Goal: Task Accomplishment & Management: Manage account settings

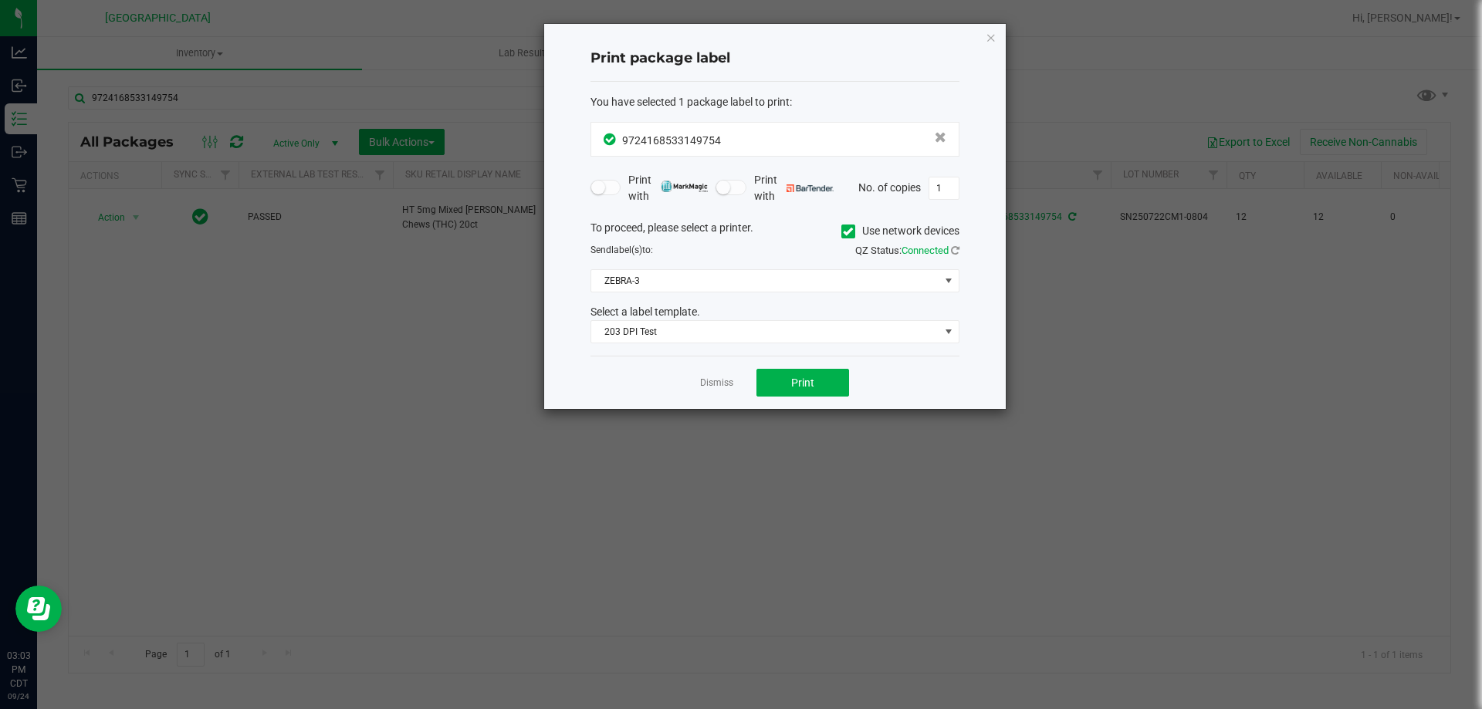
click at [733, 378] on div "Dismiss Print" at bounding box center [774, 382] width 369 height 53
click at [708, 384] on link "Dismiss" at bounding box center [716, 383] width 33 height 13
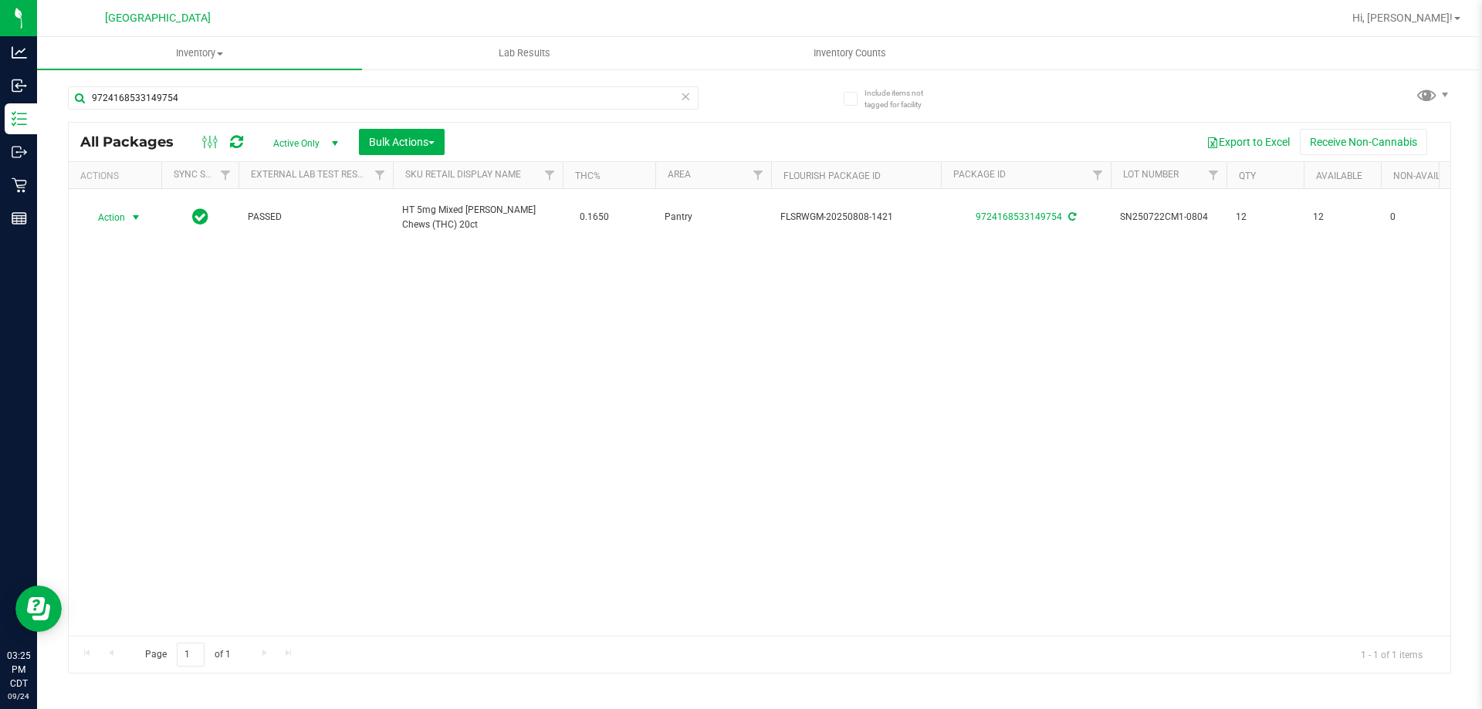
click at [680, 99] on icon at bounding box center [685, 95] width 11 height 19
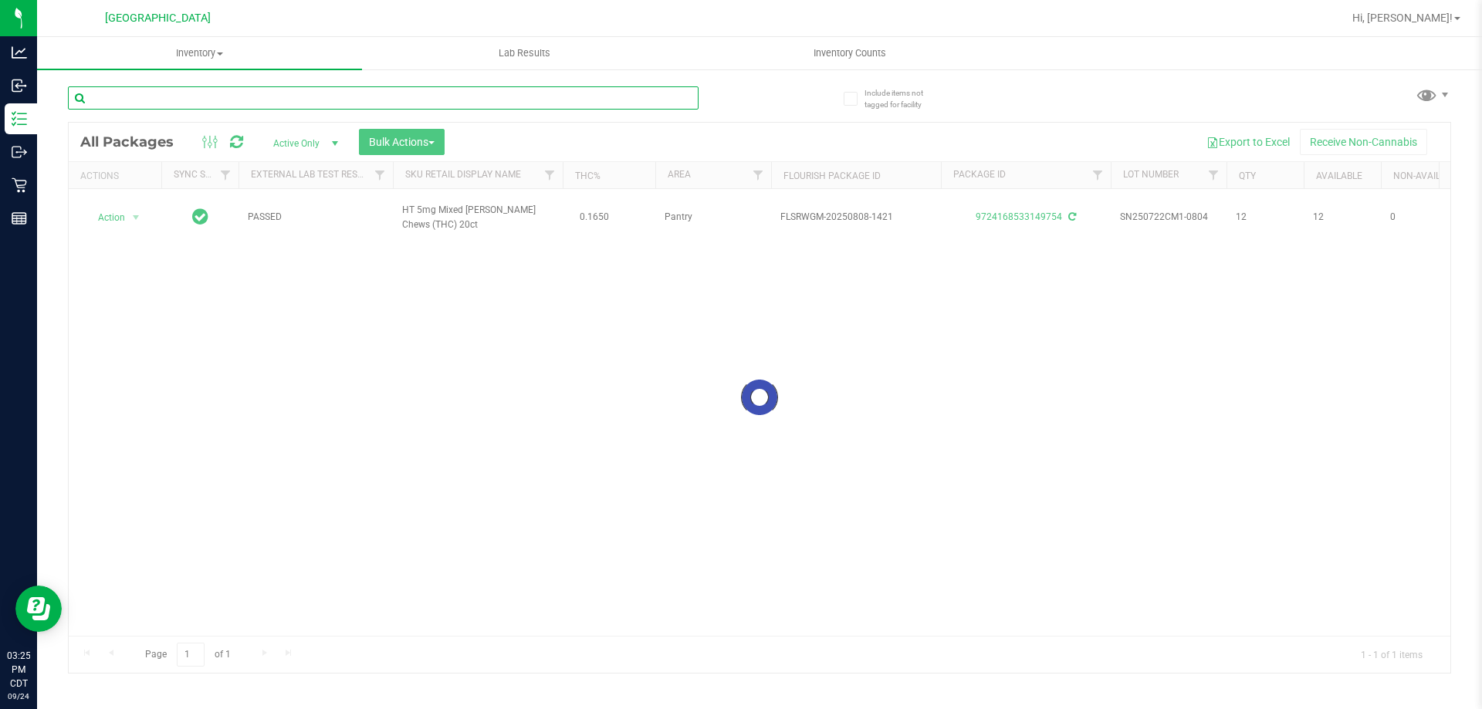
click at [680, 99] on input "text" at bounding box center [383, 97] width 631 height 23
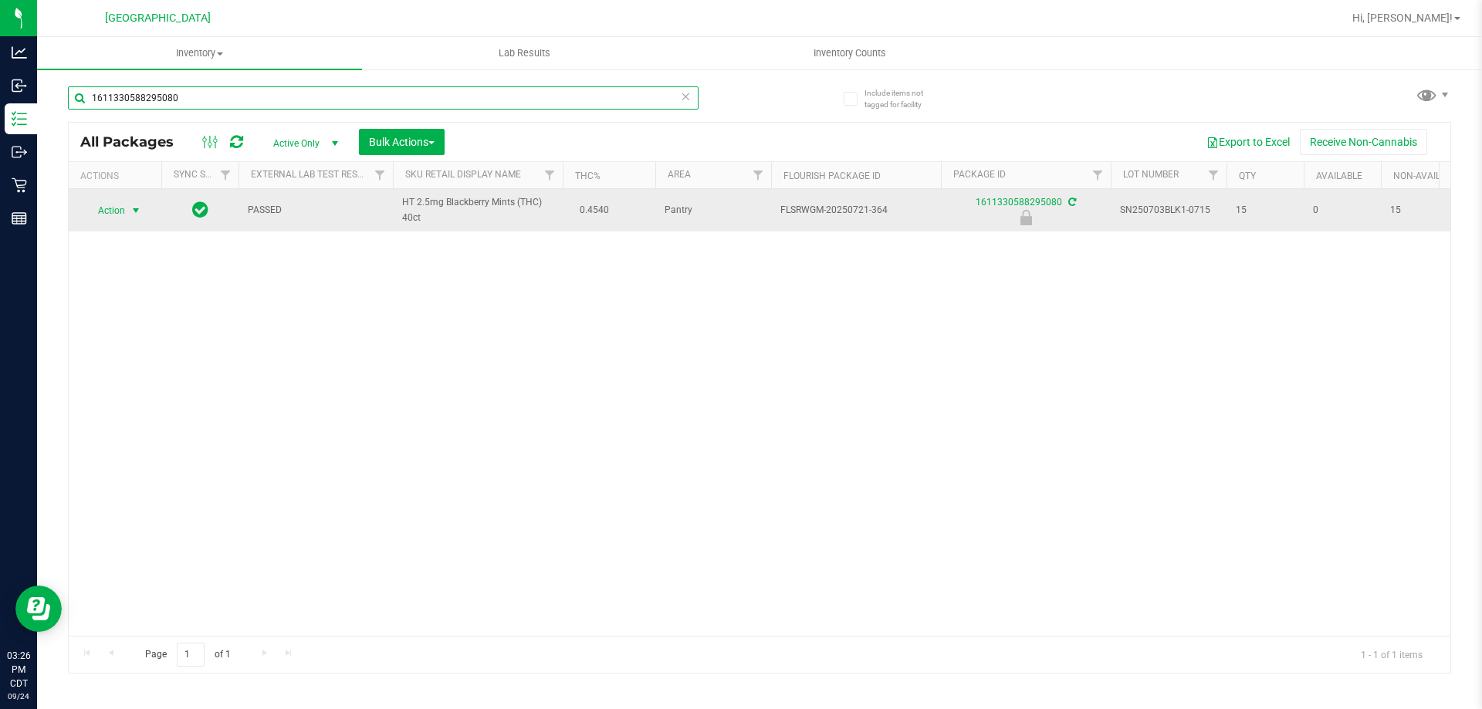
type input "1611330588295080"
click at [105, 211] on span "Action" at bounding box center [105, 211] width 42 height 22
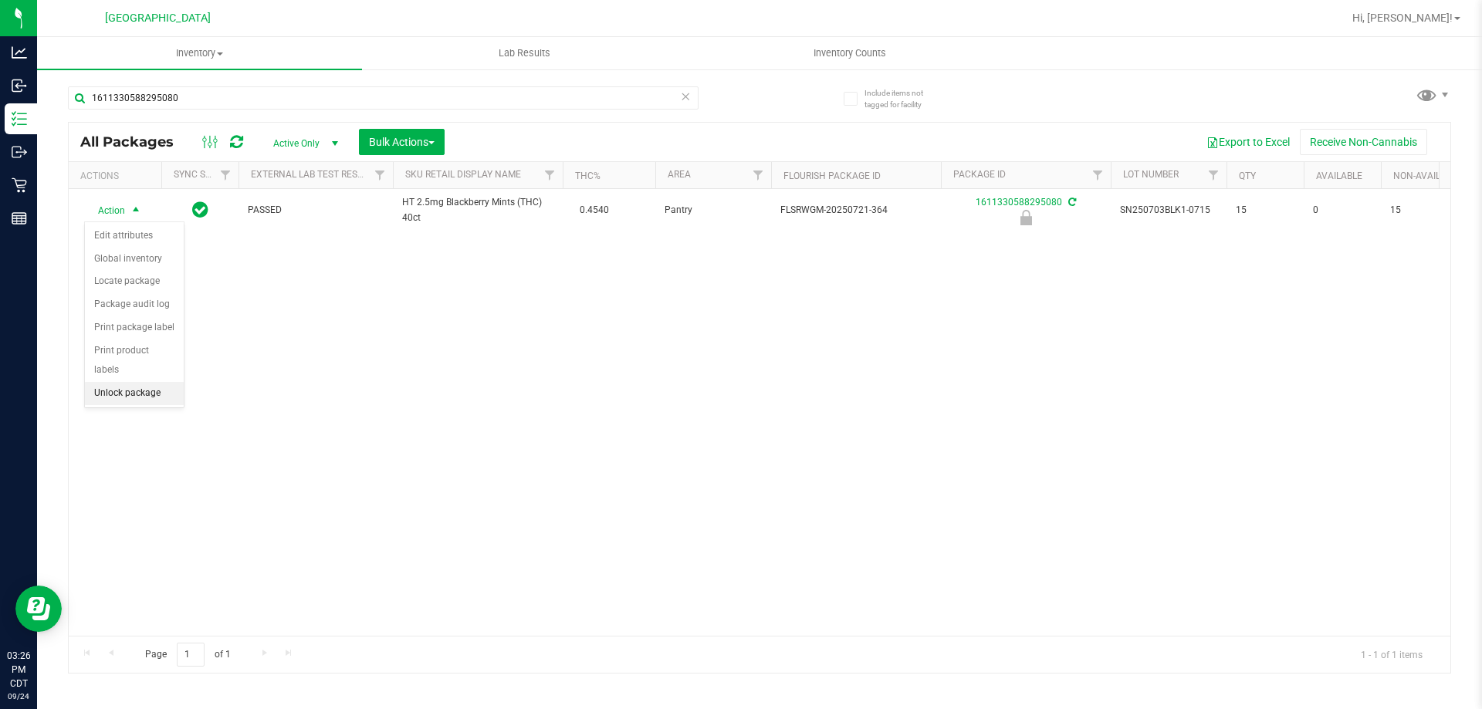
click at [159, 382] on li "Unlock package" at bounding box center [134, 393] width 99 height 23
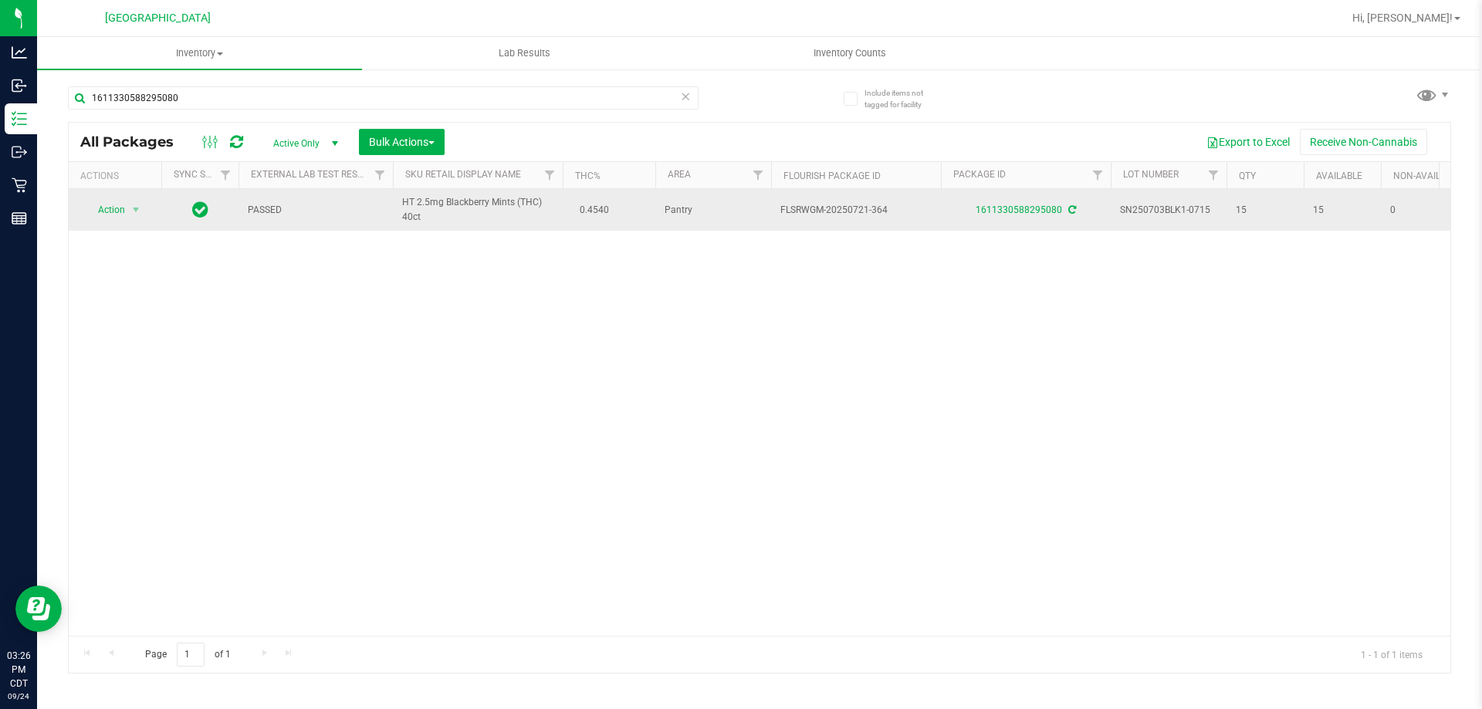
drag, startPoint x: 111, startPoint y: 194, endPoint x: 113, endPoint y: 208, distance: 14.1
click at [113, 205] on td "Action Action Adjust qty Create package Edit attributes Global inventory Locate…" at bounding box center [115, 210] width 93 height 42
click at [113, 208] on span "Action" at bounding box center [105, 210] width 42 height 22
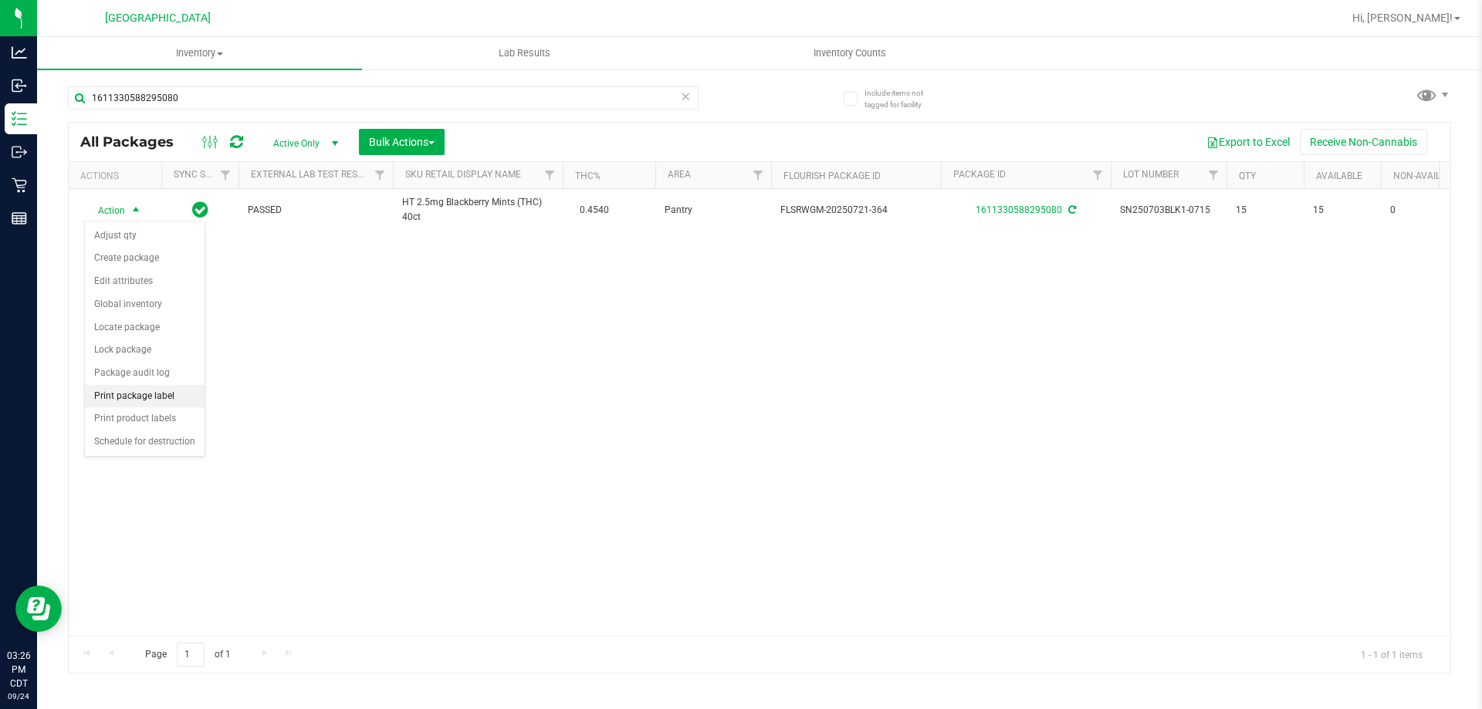
click at [147, 397] on li "Print package label" at bounding box center [145, 396] width 120 height 23
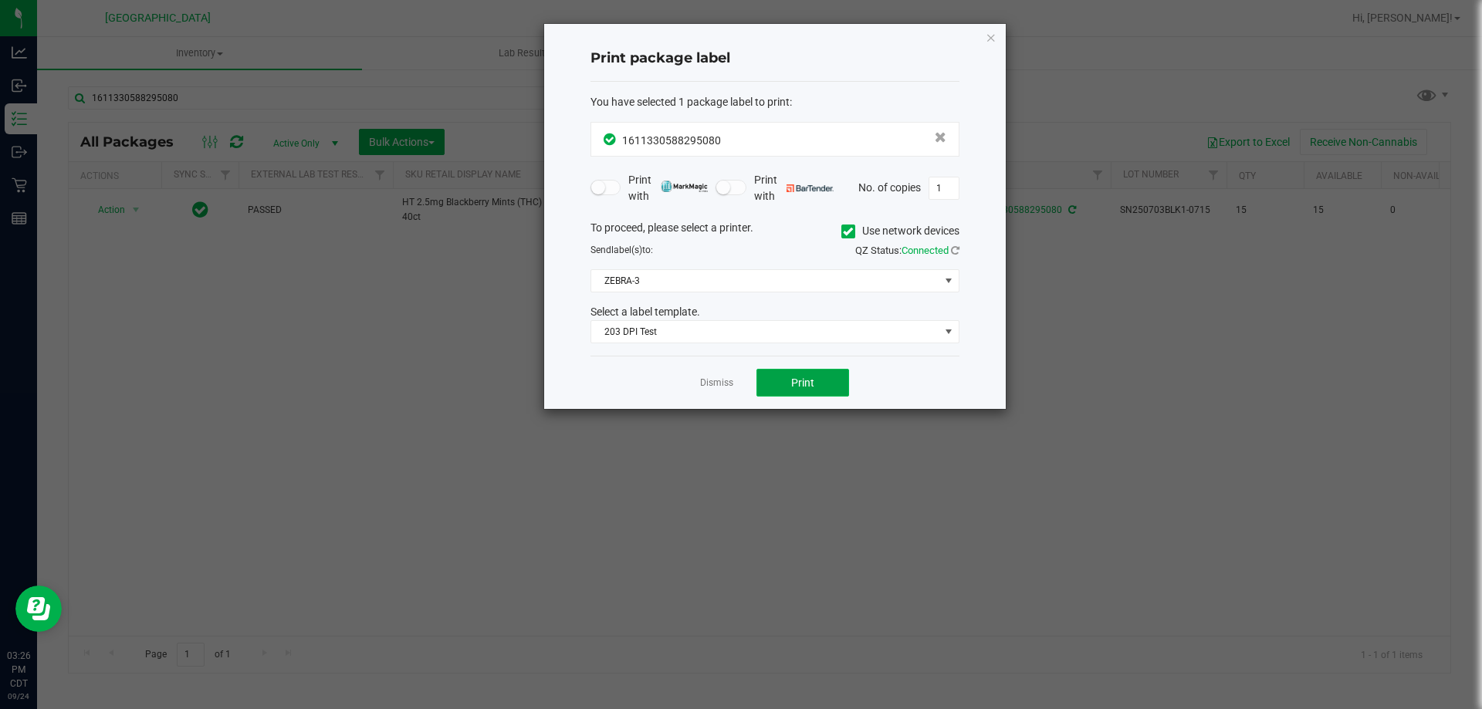
click at [830, 389] on button "Print" at bounding box center [802, 383] width 93 height 28
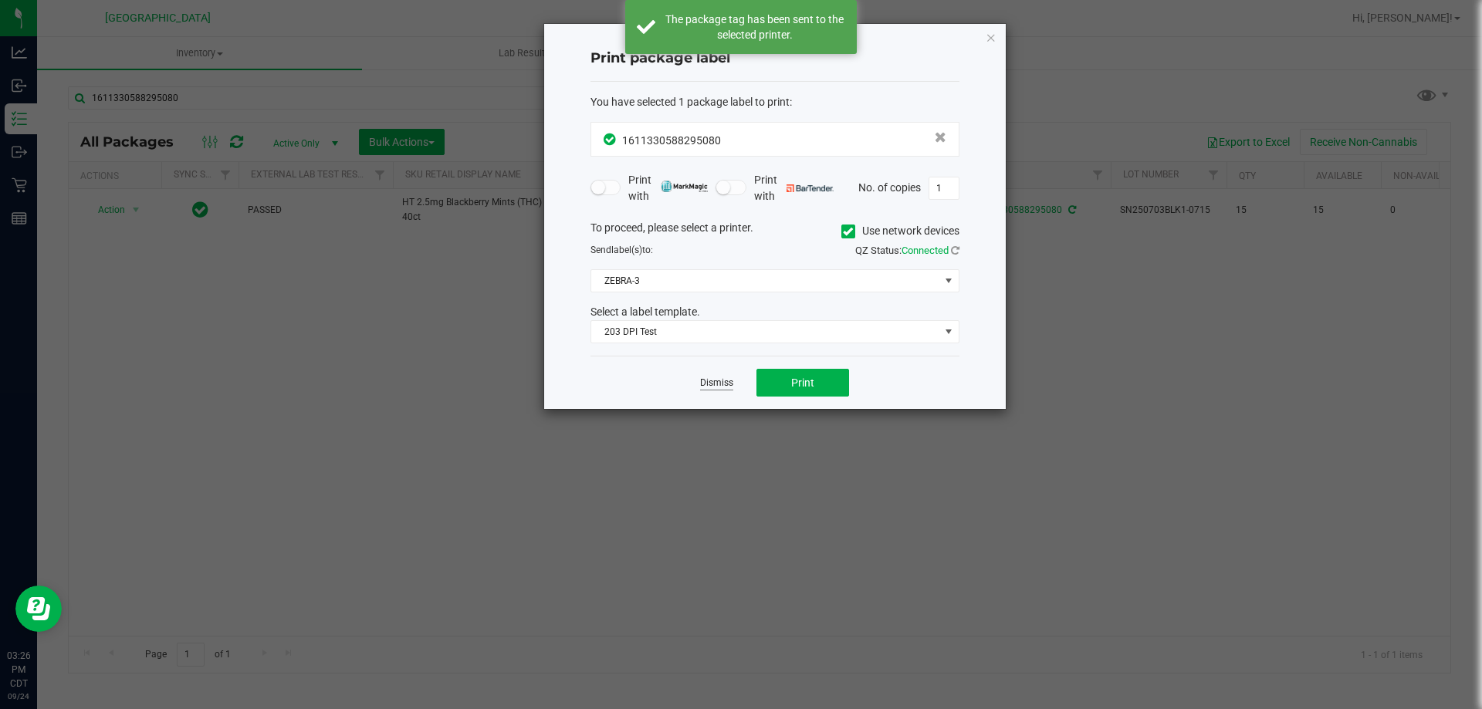
click at [713, 385] on link "Dismiss" at bounding box center [716, 383] width 33 height 13
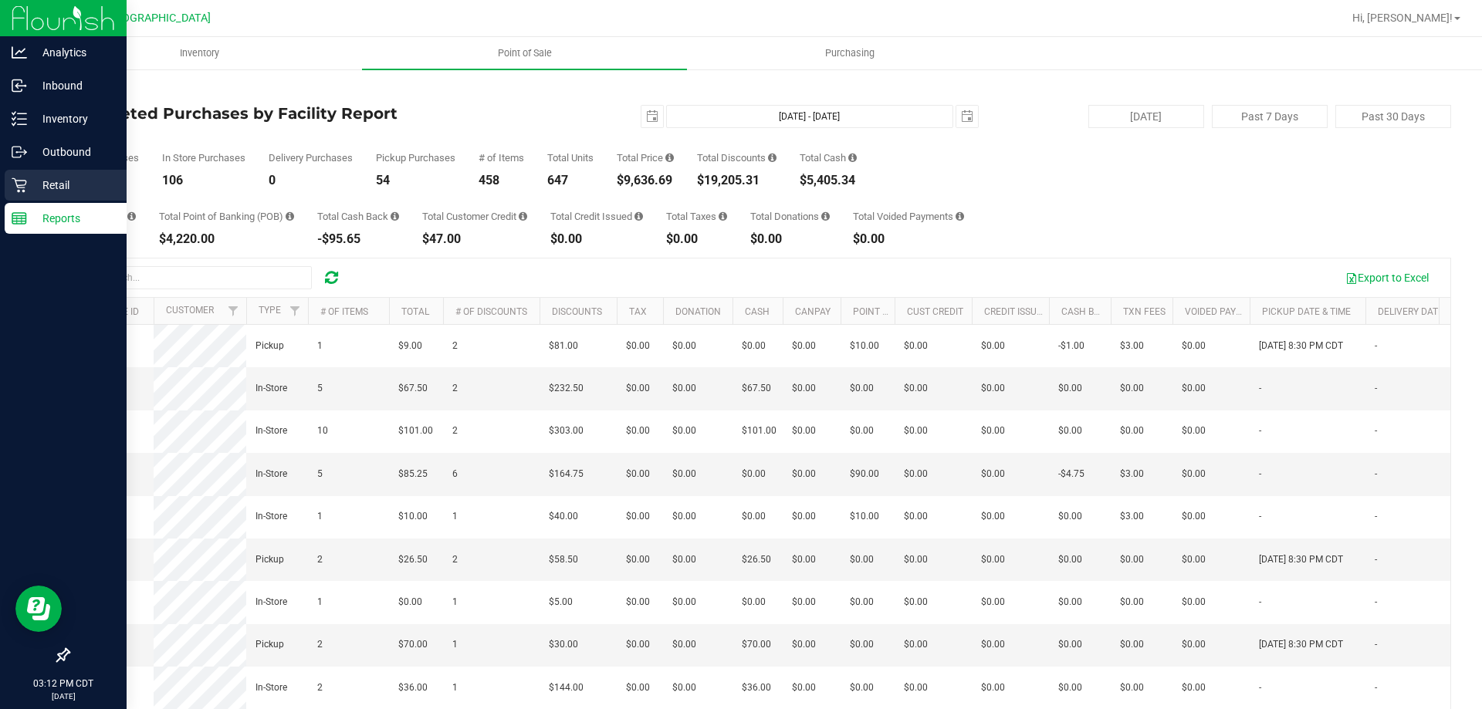
click at [66, 188] on p "Retail" at bounding box center [73, 185] width 93 height 19
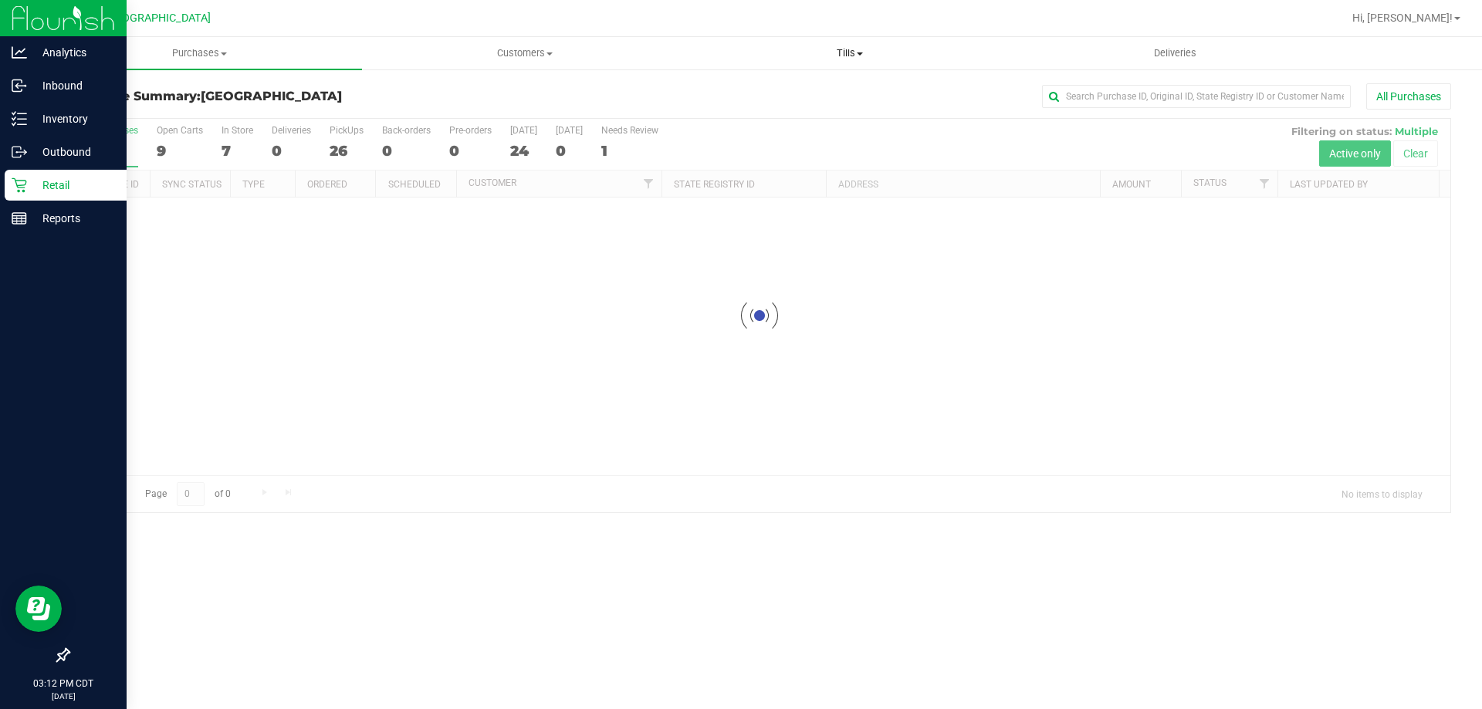
click at [844, 56] on span "Tills" at bounding box center [849, 53] width 323 height 14
click at [827, 90] on li "Manage tills" at bounding box center [849, 93] width 325 height 19
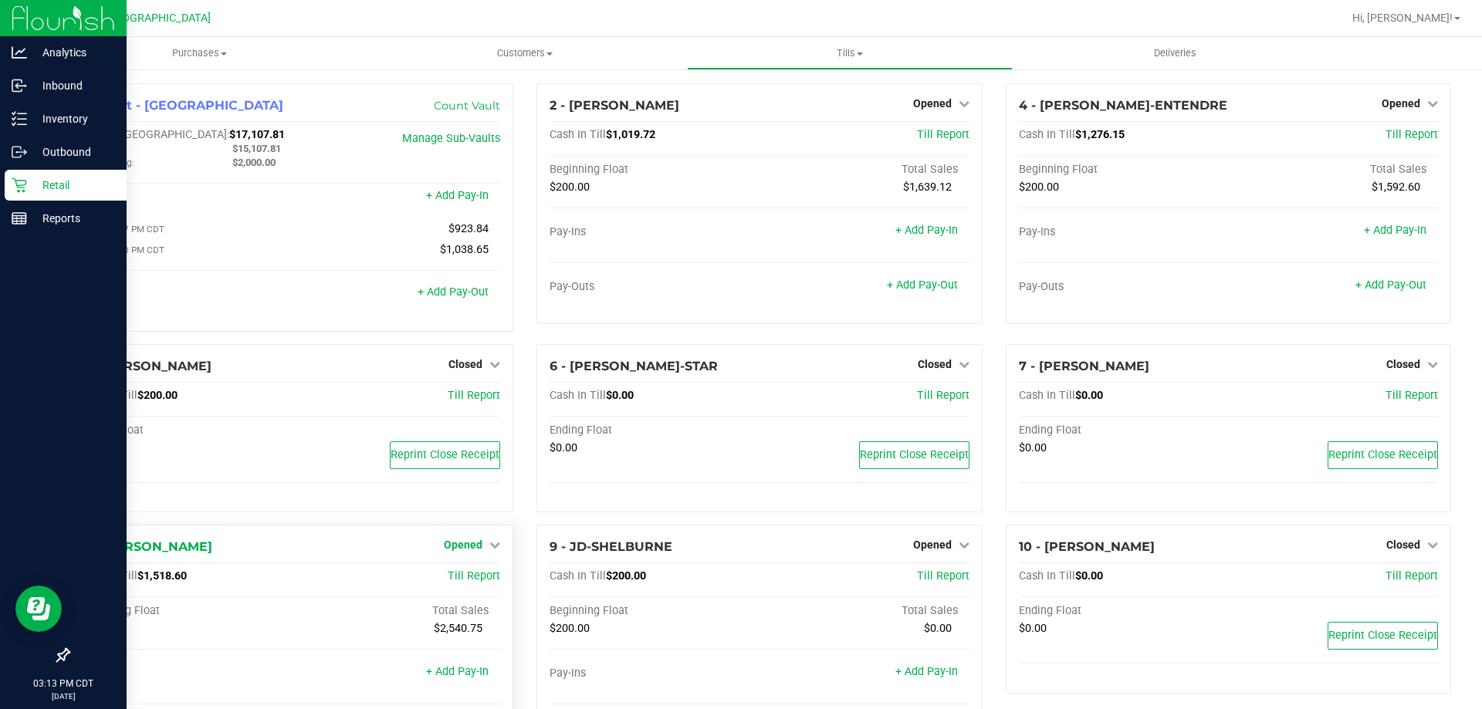
scroll to position [232, 0]
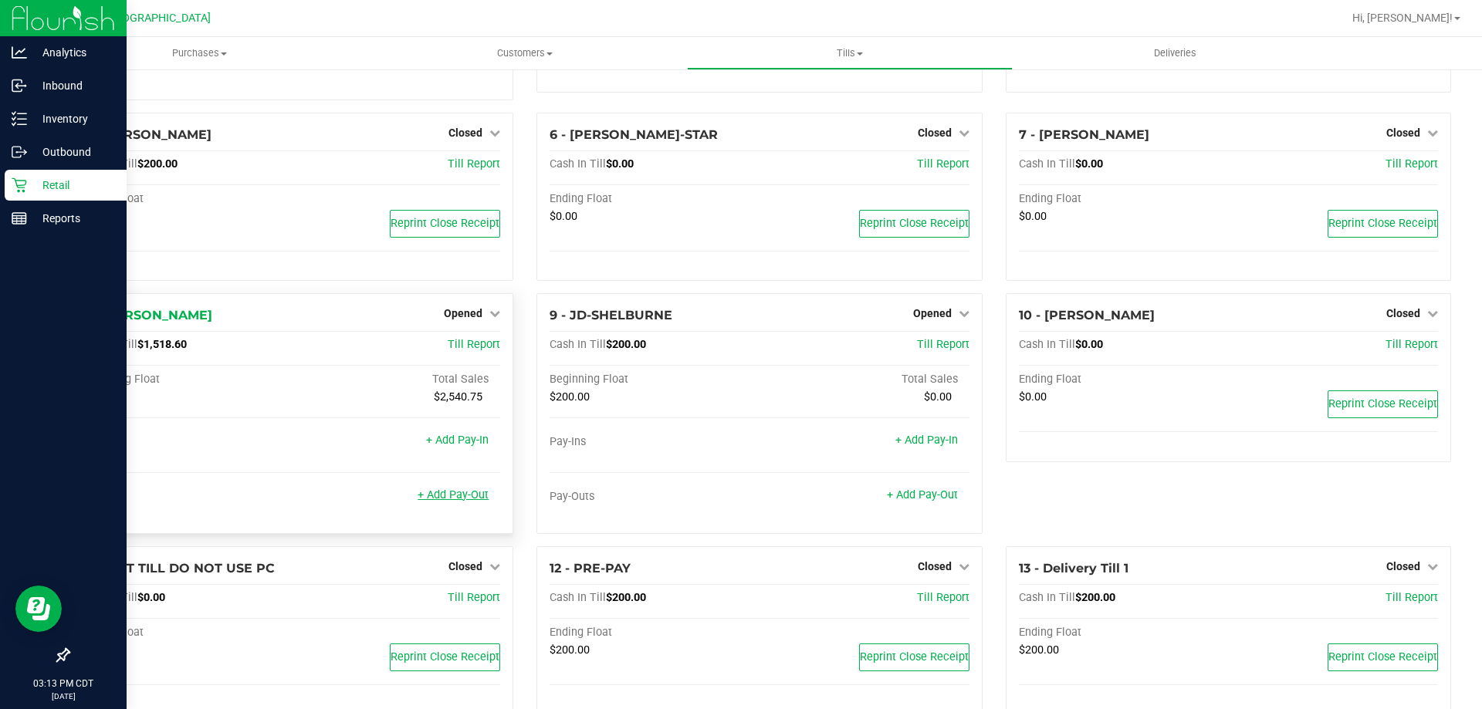
click at [465, 501] on link "+ Add Pay-Out" at bounding box center [453, 495] width 71 height 13
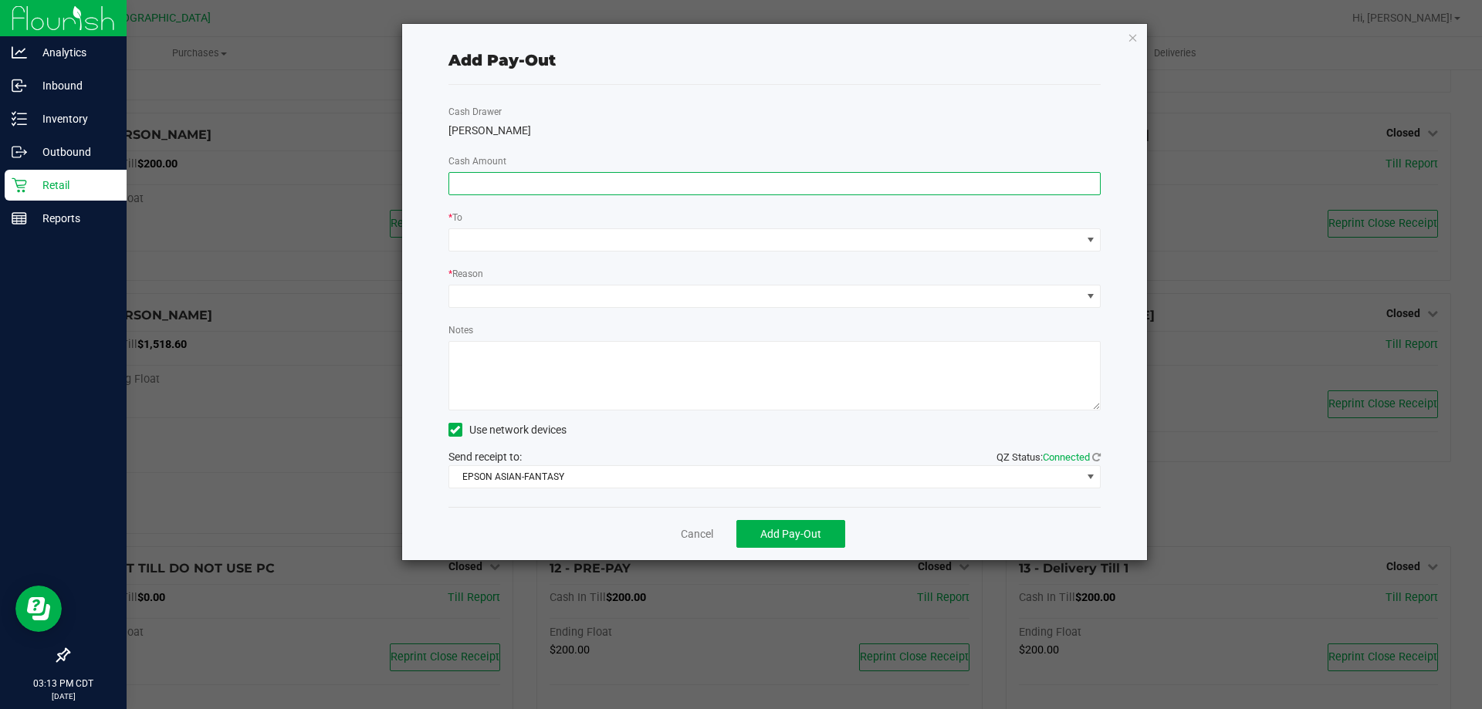
click at [665, 181] on input at bounding box center [774, 184] width 651 height 22
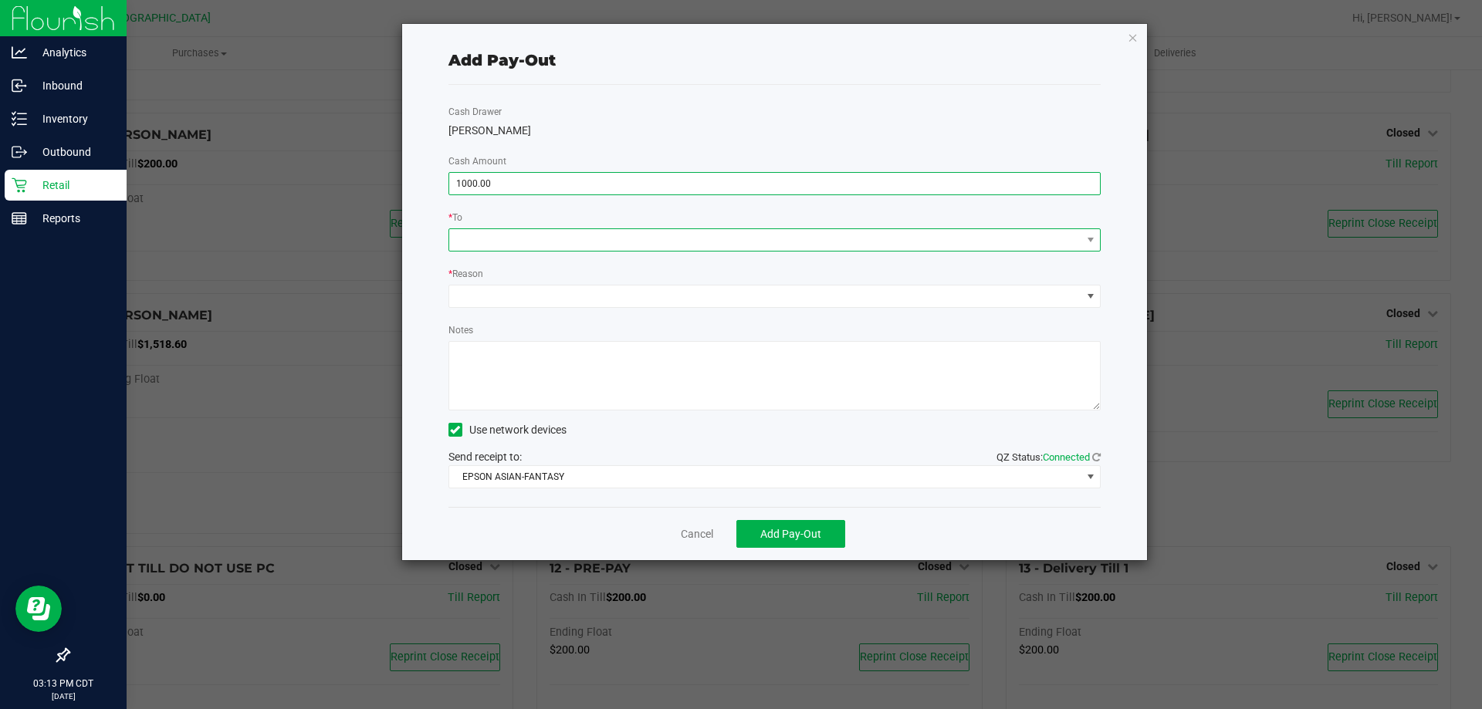
type input "$1,000.00"
click at [734, 245] on span at bounding box center [765, 240] width 632 height 22
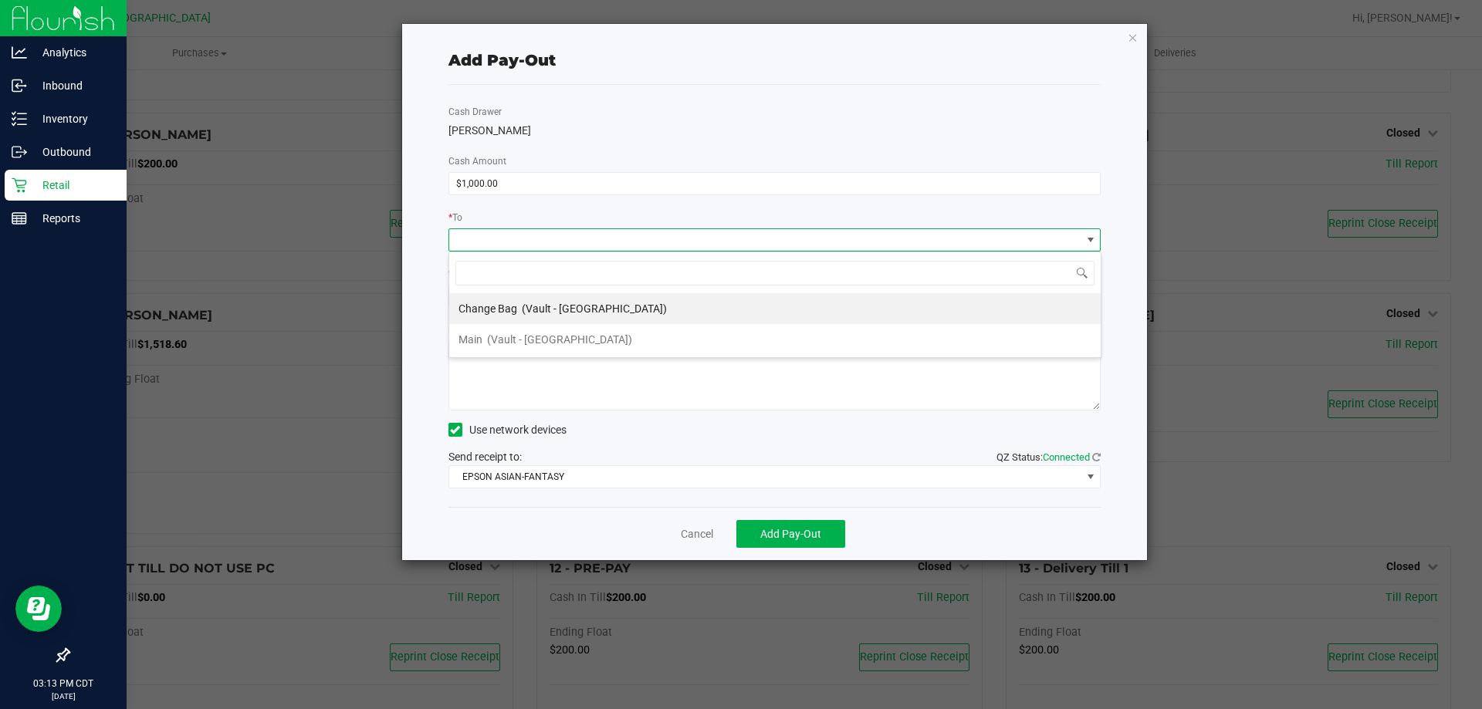
scroll to position [23, 652]
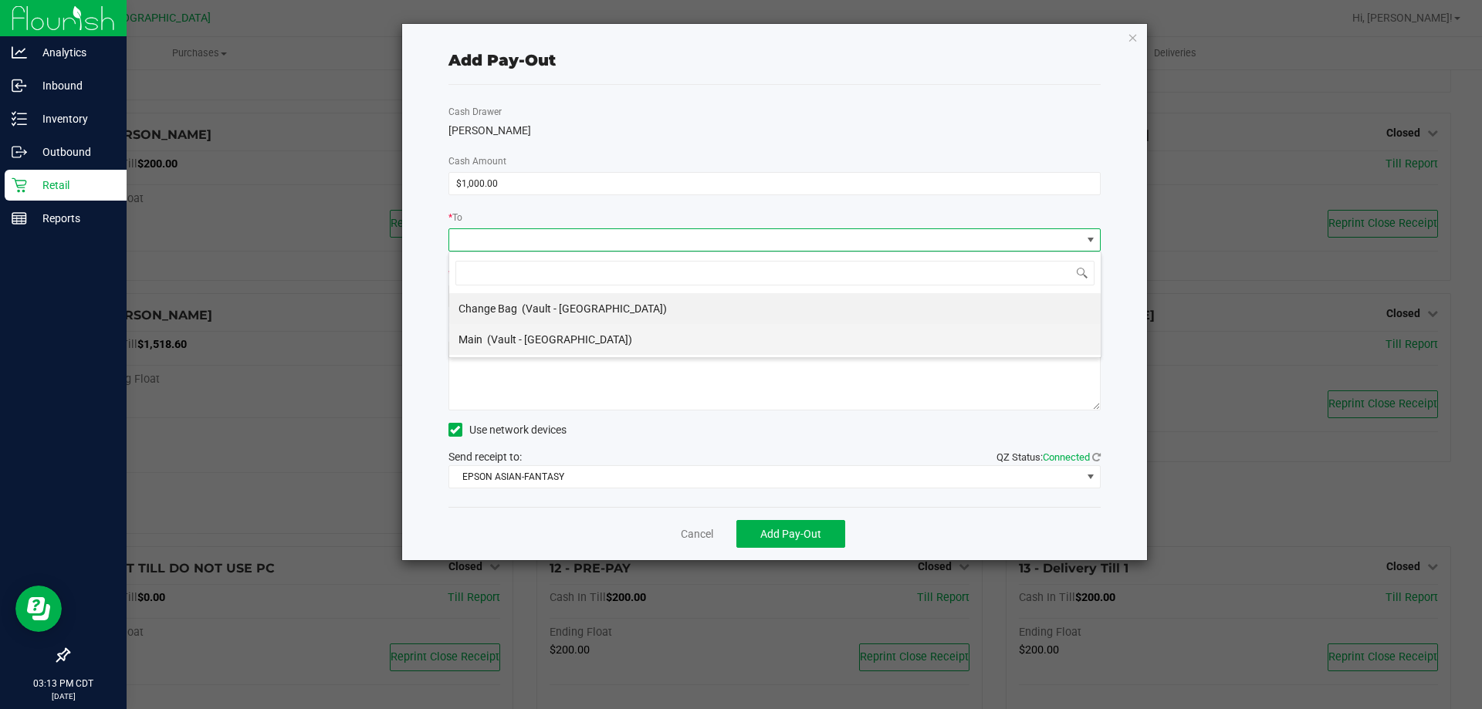
click at [551, 333] on span "(Vault - [GEOGRAPHIC_DATA])" at bounding box center [559, 339] width 145 height 12
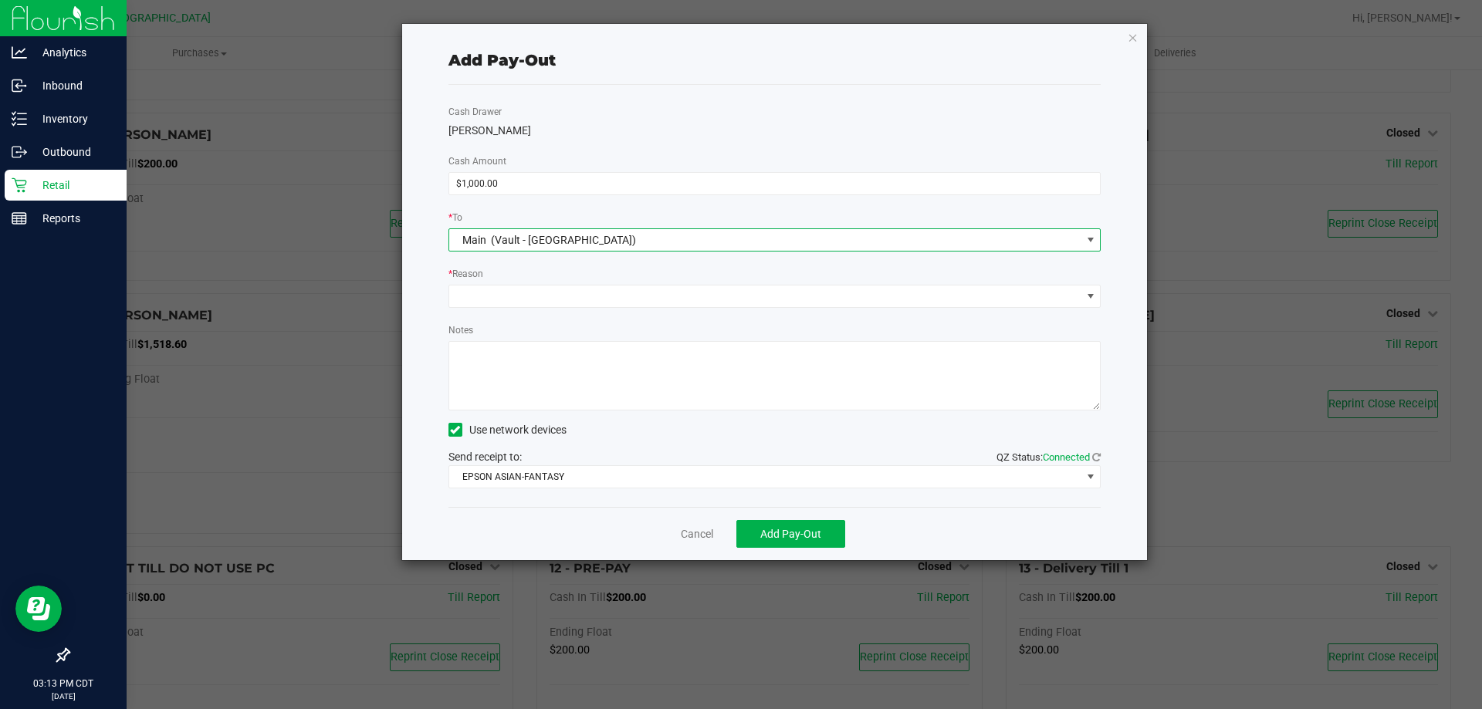
click at [540, 282] on div "* Reason" at bounding box center [774, 274] width 653 height 19
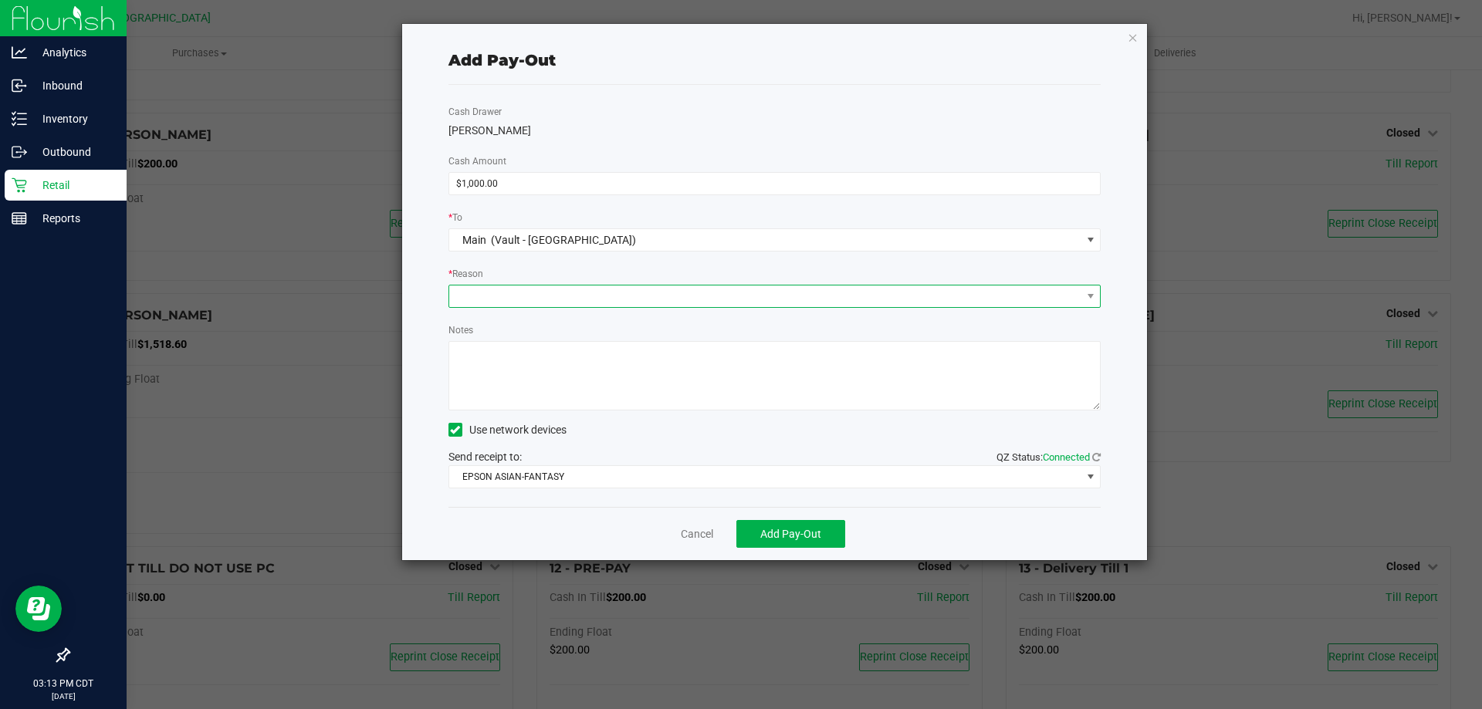
click at [531, 293] on span at bounding box center [765, 297] width 632 height 22
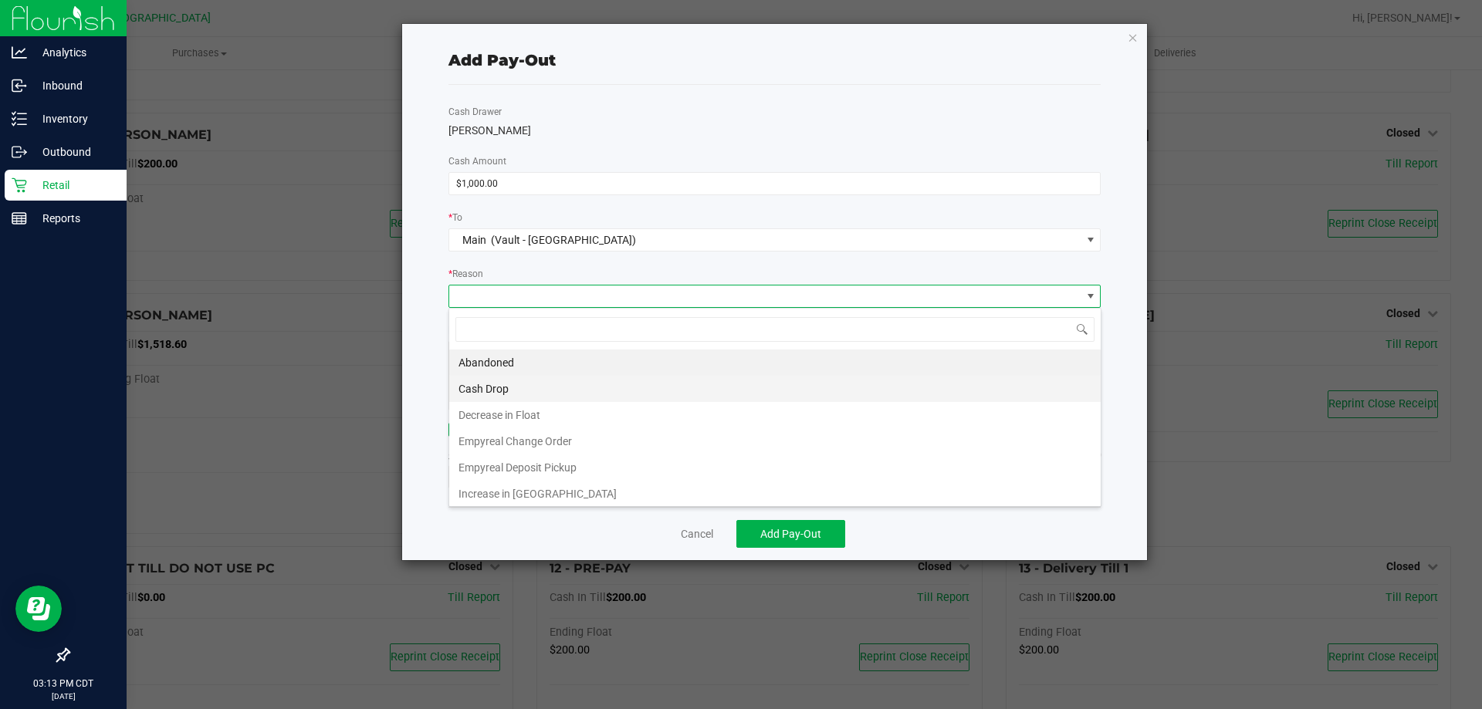
click at [507, 377] on li "Cash Drop" at bounding box center [774, 389] width 651 height 26
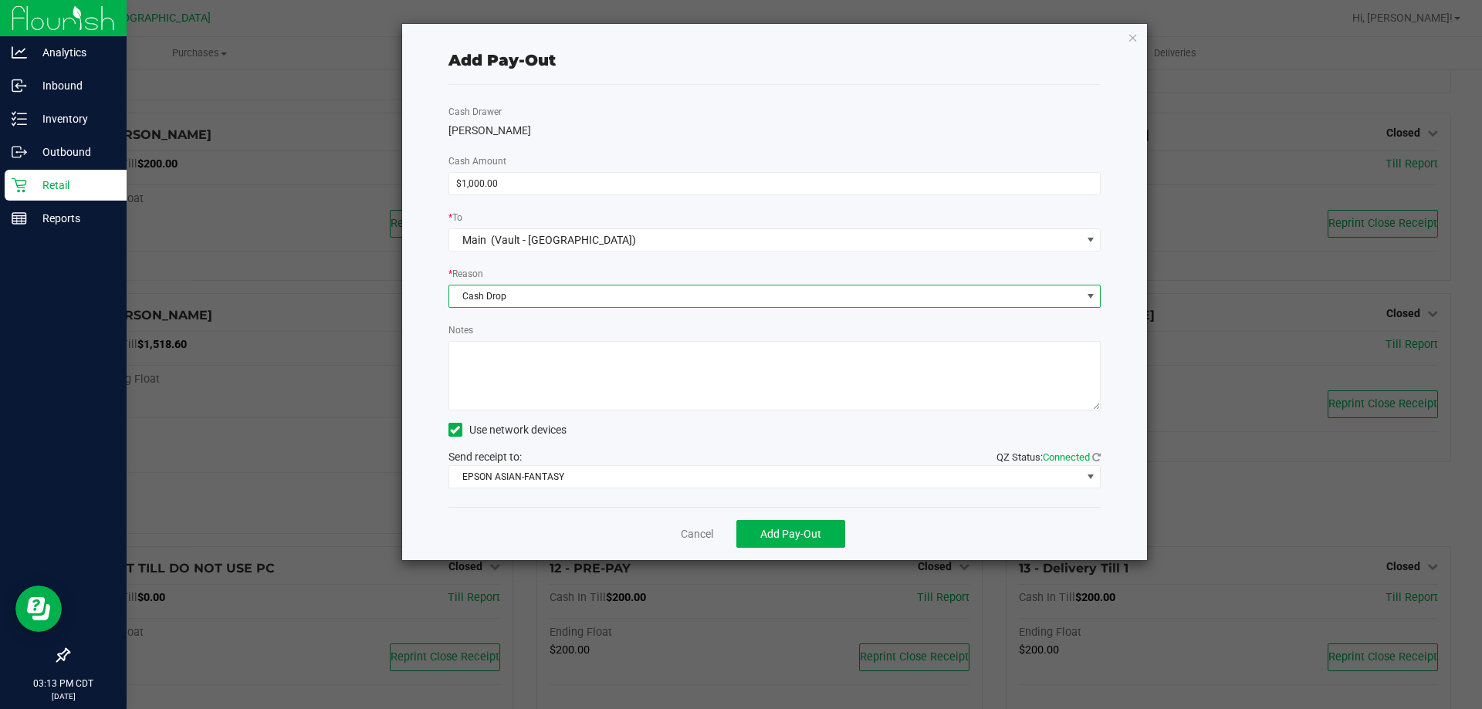
click at [507, 377] on textarea "Notes" at bounding box center [774, 375] width 653 height 69
type textarea "CJS"
click at [817, 543] on button "Add Pay-Out" at bounding box center [790, 534] width 109 height 28
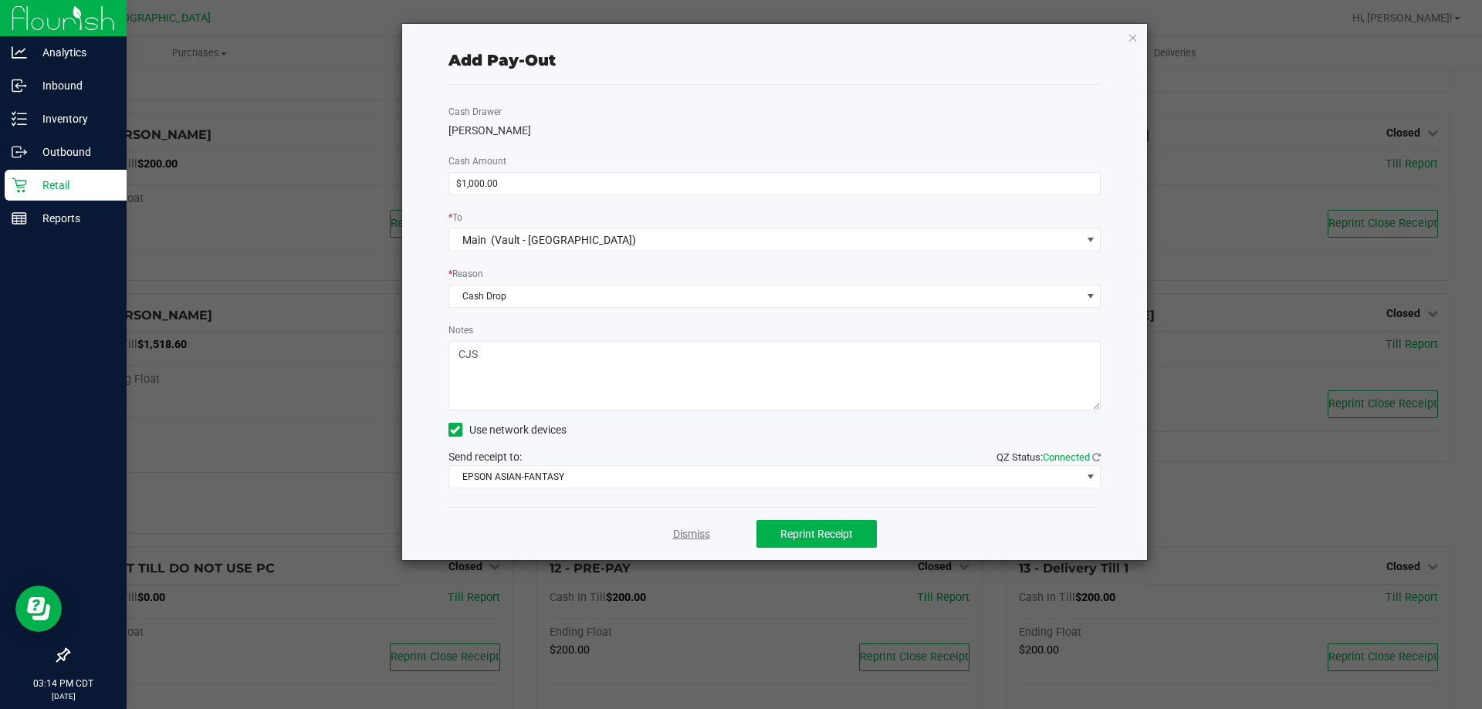
click at [692, 526] on link "Dismiss" at bounding box center [691, 534] width 37 height 16
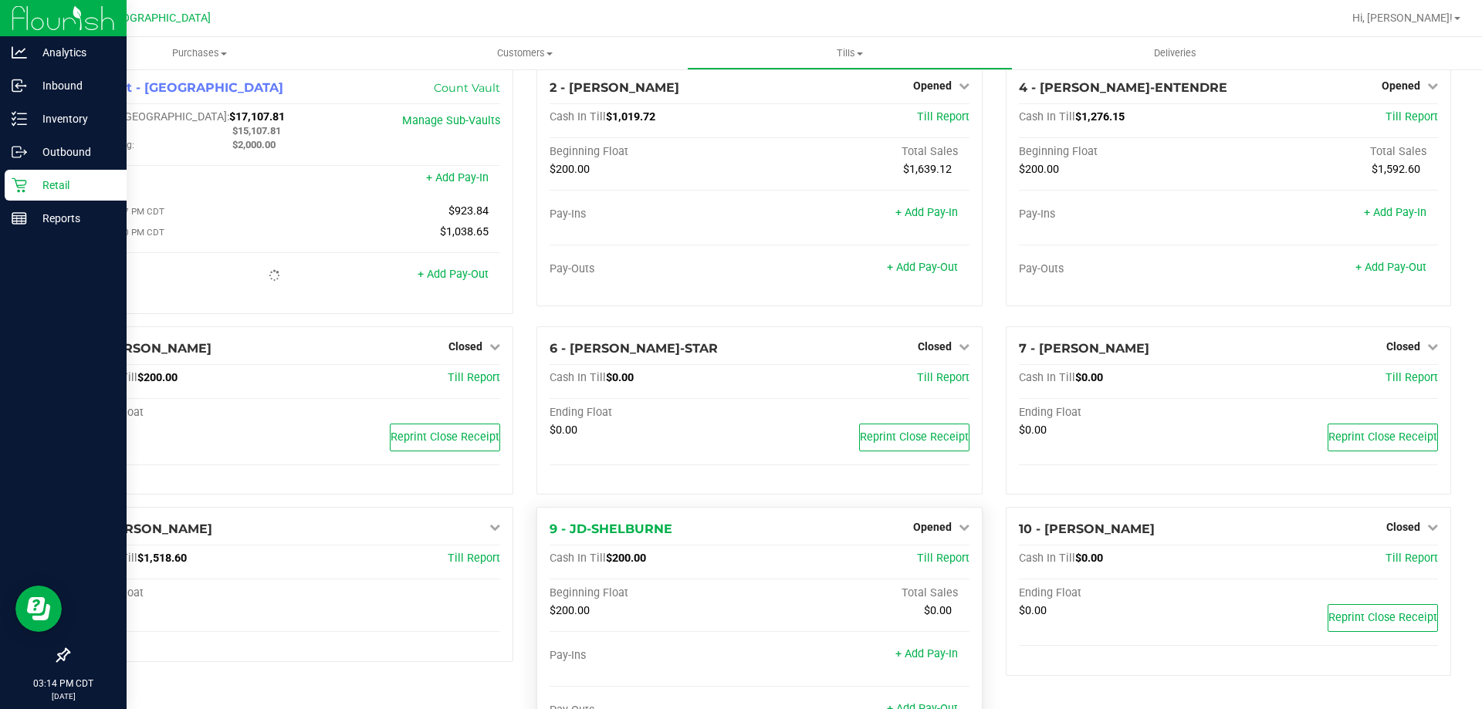
scroll to position [0, 0]
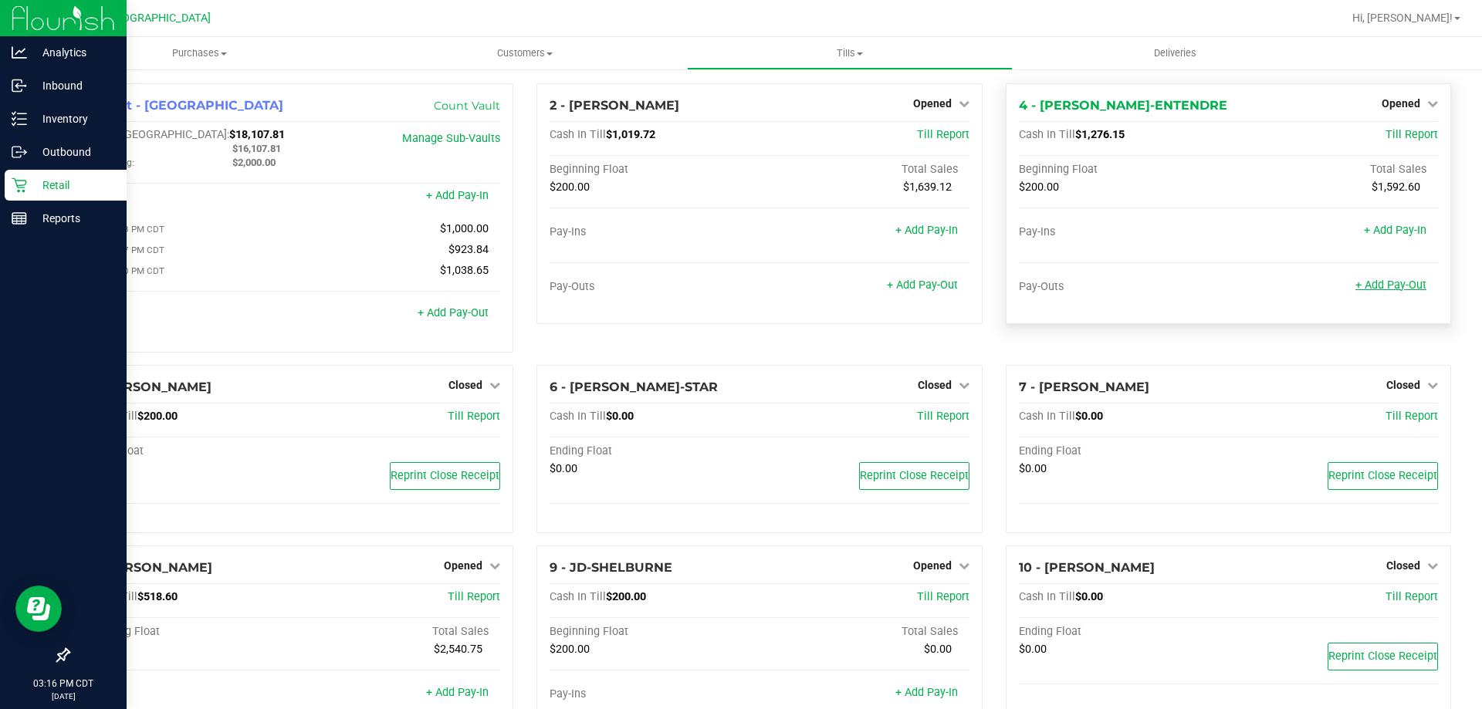
click at [1381, 285] on link "+ Add Pay-Out" at bounding box center [1390, 285] width 71 height 13
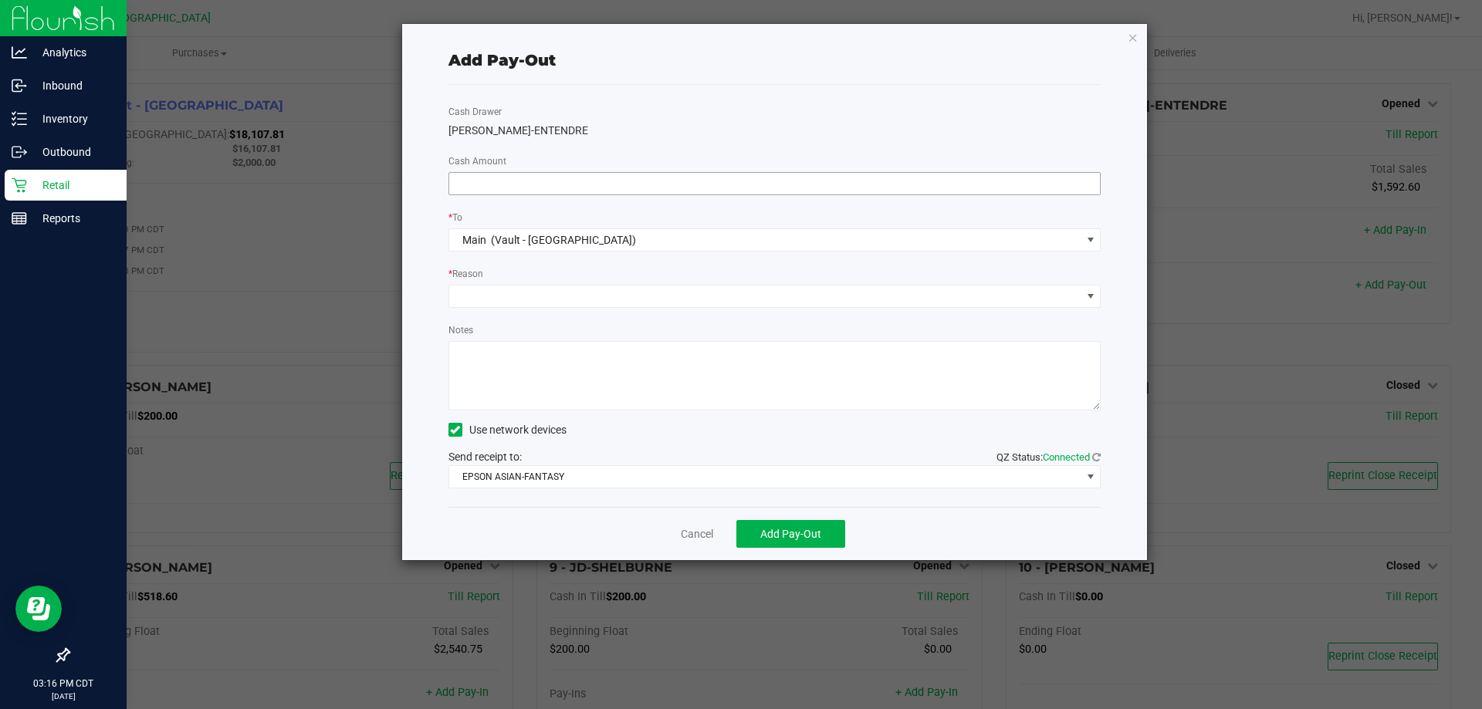
click at [562, 182] on input at bounding box center [774, 184] width 651 height 22
type input "$1,000.00"
click at [685, 286] on span at bounding box center [765, 297] width 632 height 22
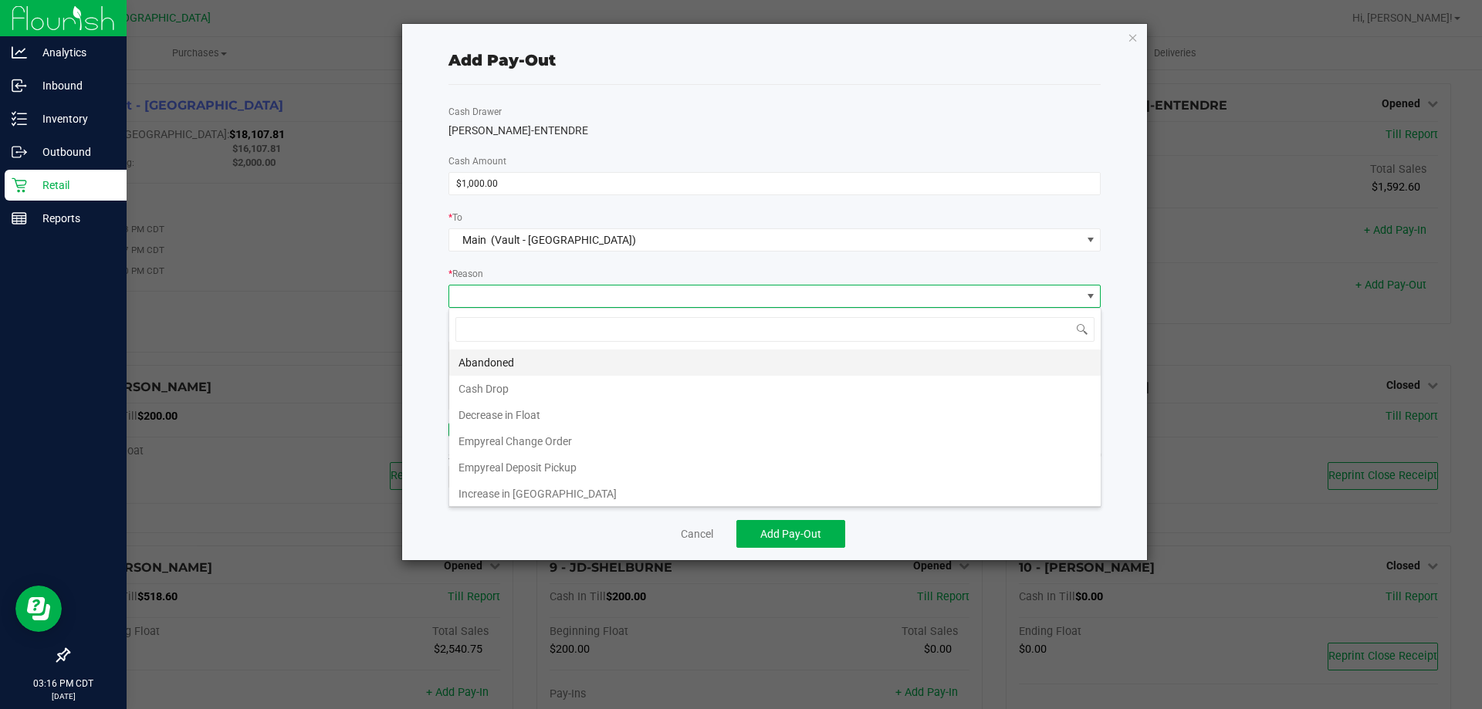
scroll to position [23, 652]
click at [506, 387] on li "Cash Drop" at bounding box center [774, 389] width 651 height 26
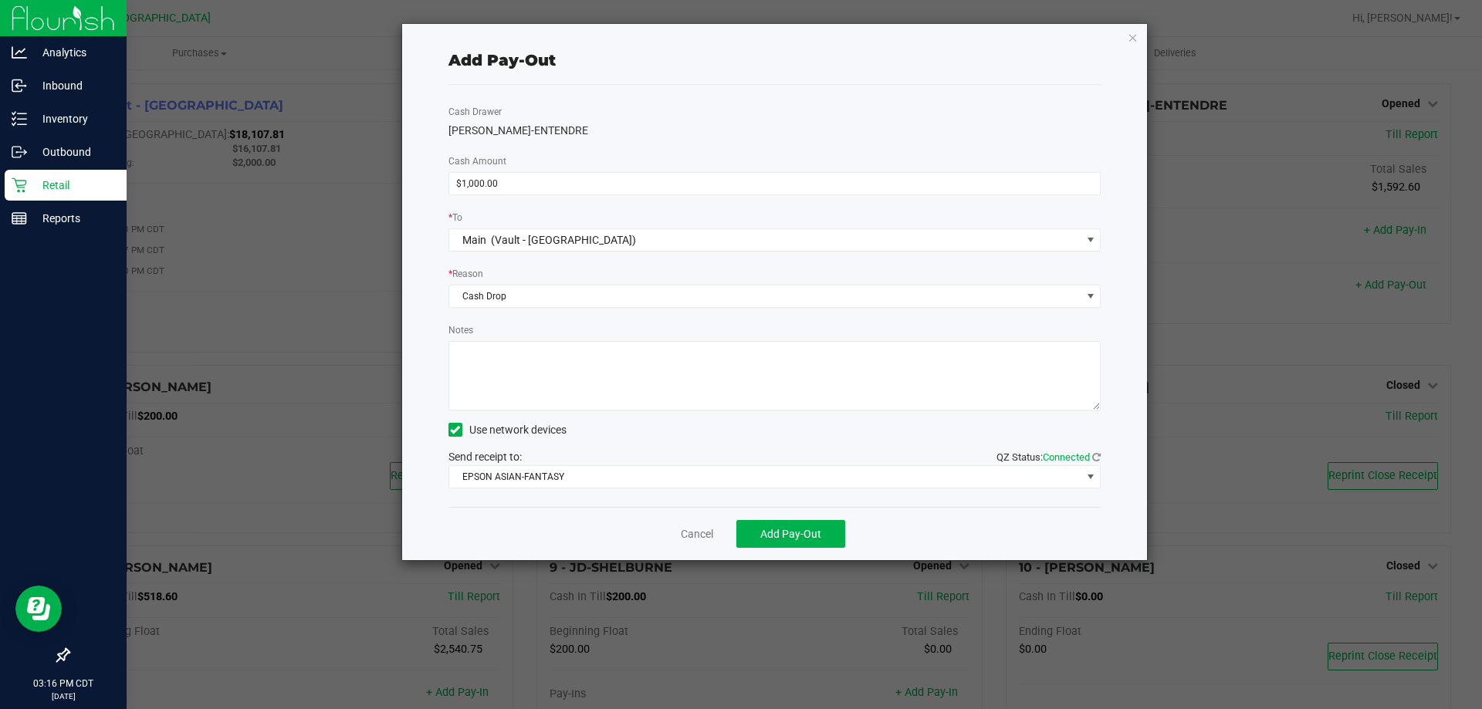
click at [522, 404] on textarea "Notes" at bounding box center [774, 375] width 653 height 69
type textarea "CJS"
click at [790, 528] on span "Add Pay-Out" at bounding box center [790, 534] width 61 height 12
click at [680, 530] on link "Dismiss" at bounding box center [691, 534] width 37 height 16
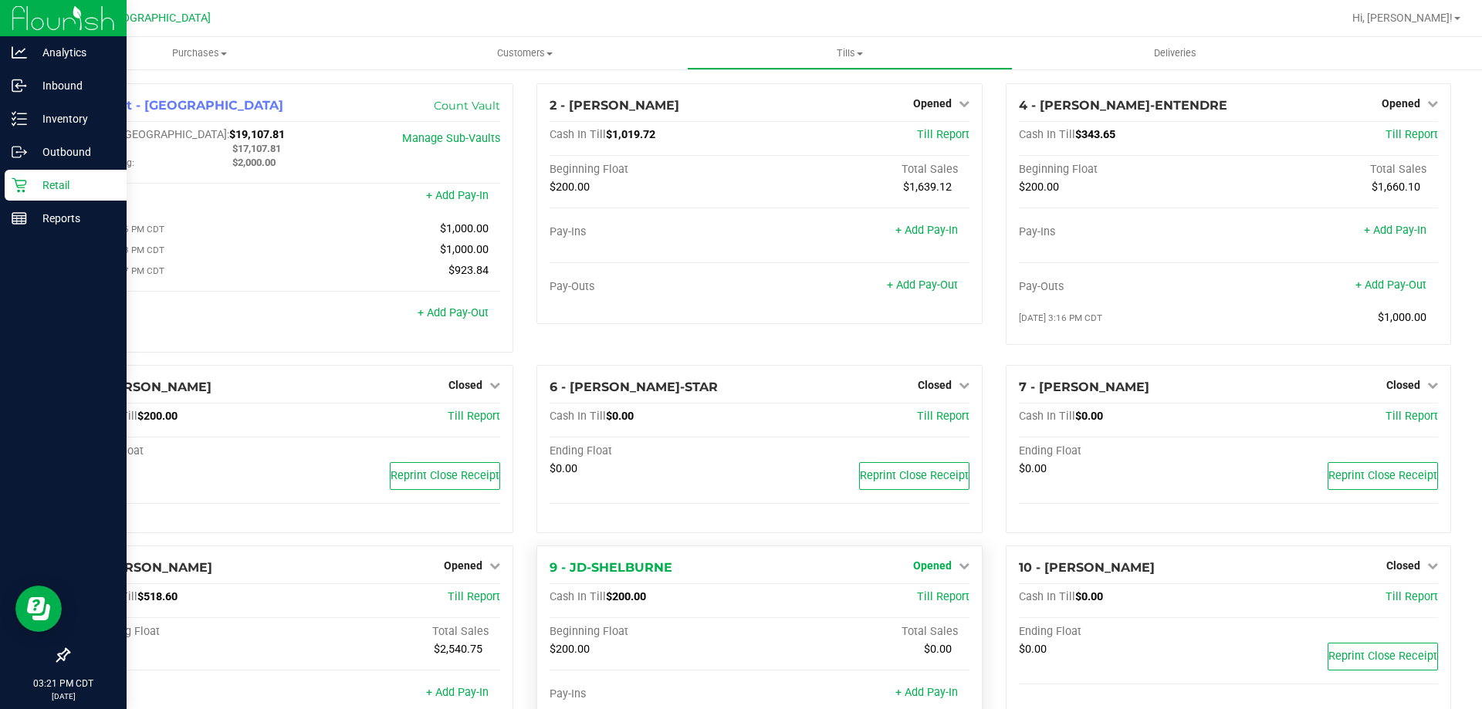
click at [928, 572] on span "Opened" at bounding box center [932, 566] width 39 height 12
click at [929, 599] on link "Close Till" at bounding box center [934, 598] width 42 height 12
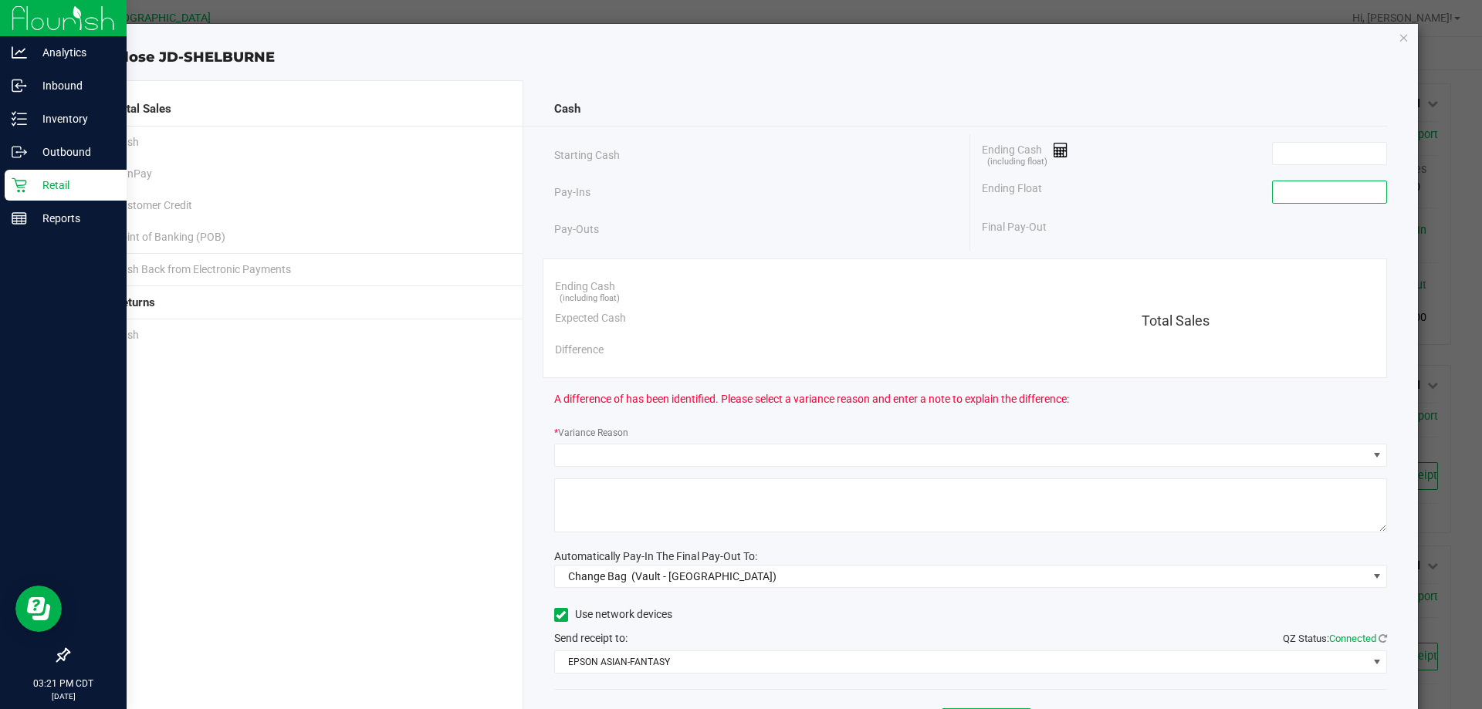
click at [1315, 190] on input at bounding box center [1329, 192] width 113 height 22
type input "$200.00"
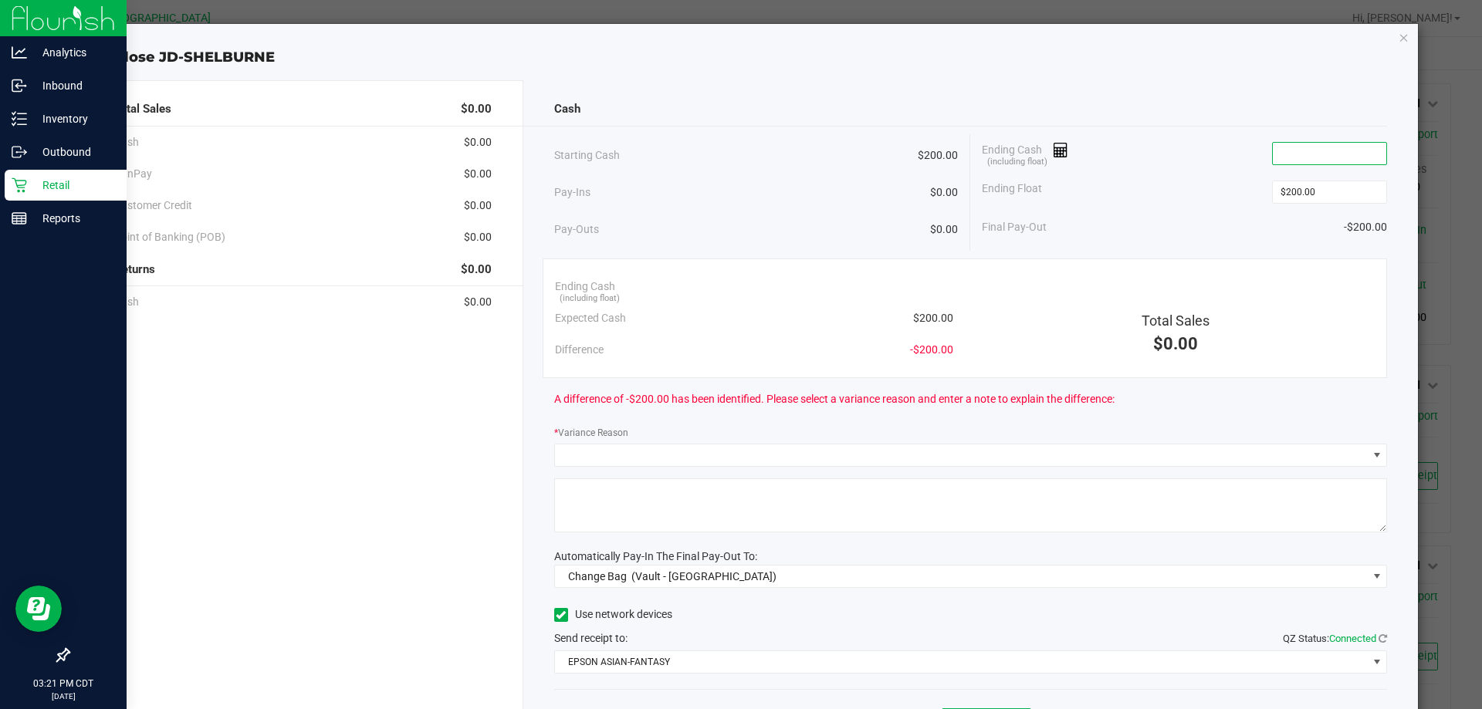
click at [1303, 157] on input at bounding box center [1329, 154] width 113 height 22
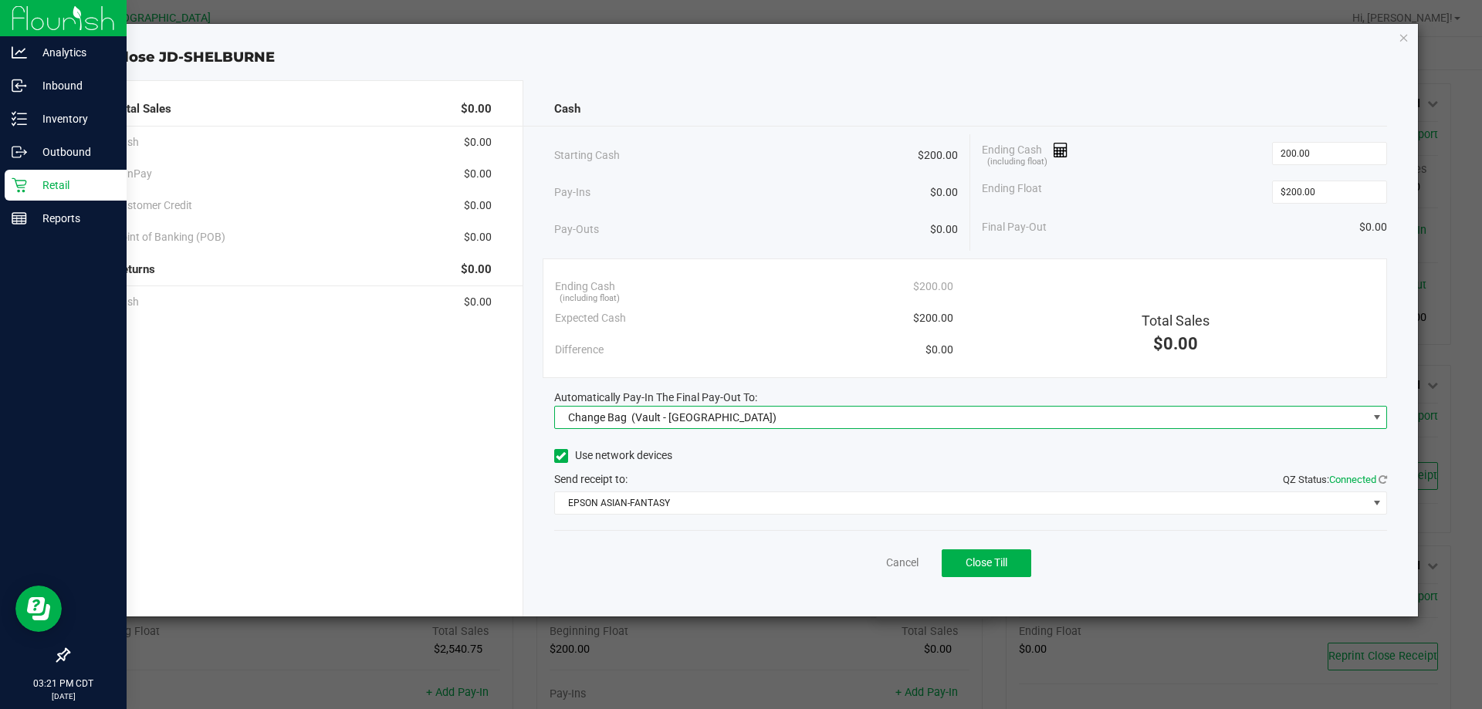
type input "$200.00"
click at [876, 424] on span "Change Bag (Vault - [GEOGRAPHIC_DATA])" at bounding box center [961, 418] width 813 height 22
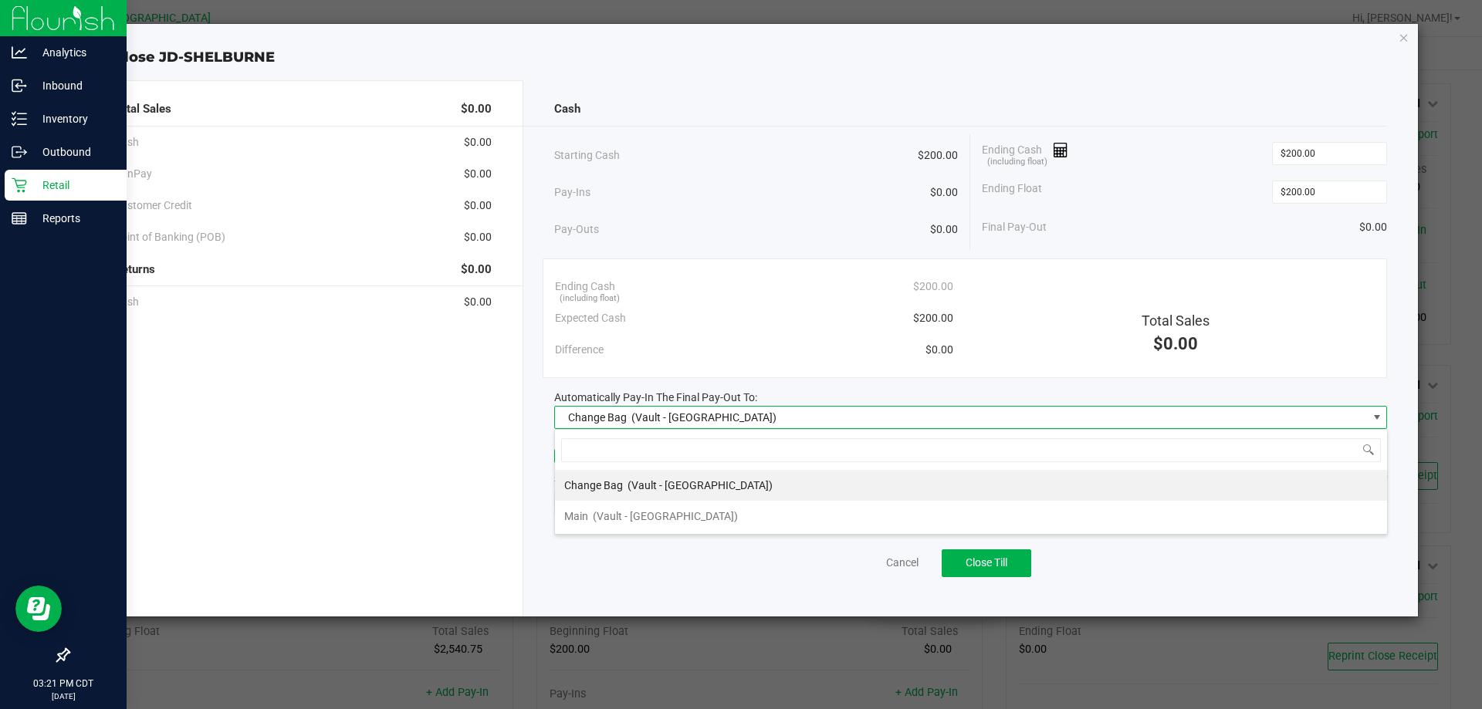
scroll to position [23, 833]
click at [670, 521] on span "(Vault - [GEOGRAPHIC_DATA])" at bounding box center [665, 516] width 145 height 12
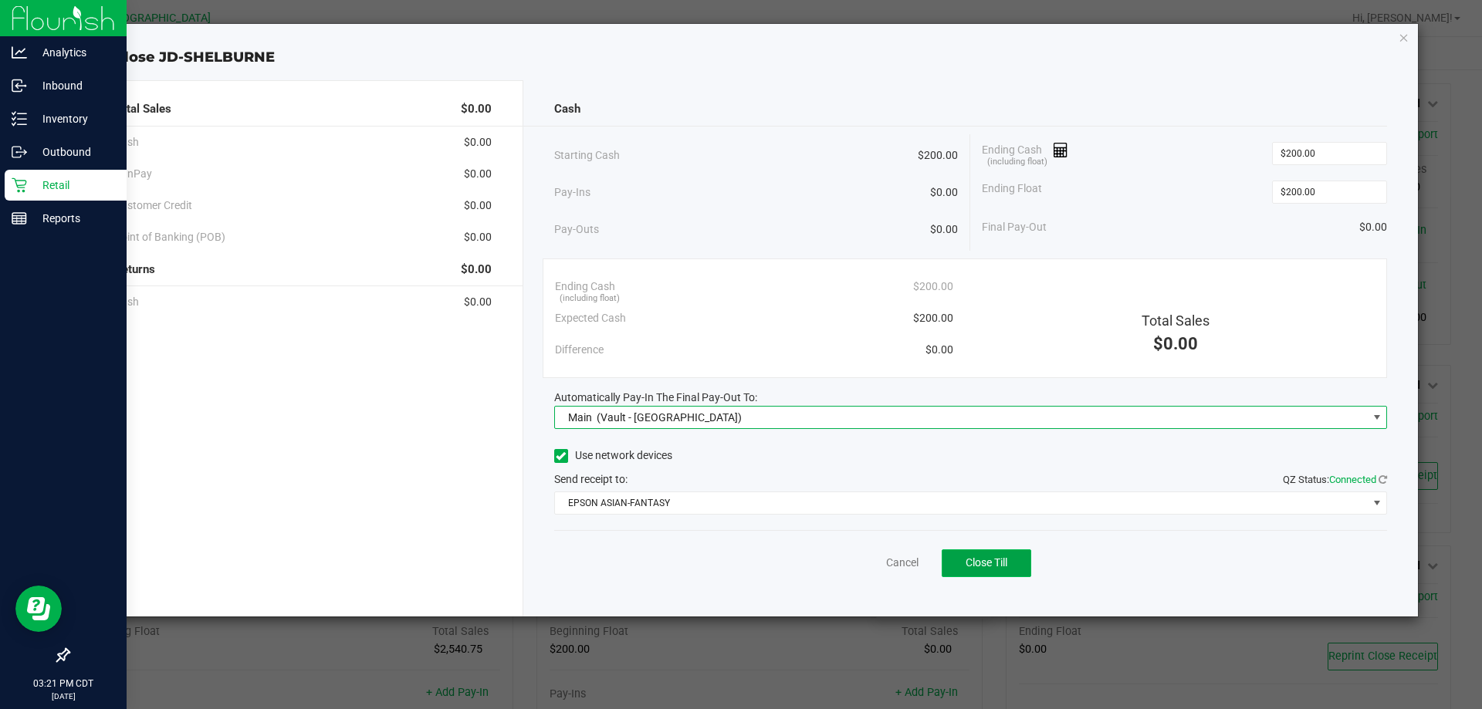
click at [992, 557] on span "Close Till" at bounding box center [986, 562] width 42 height 12
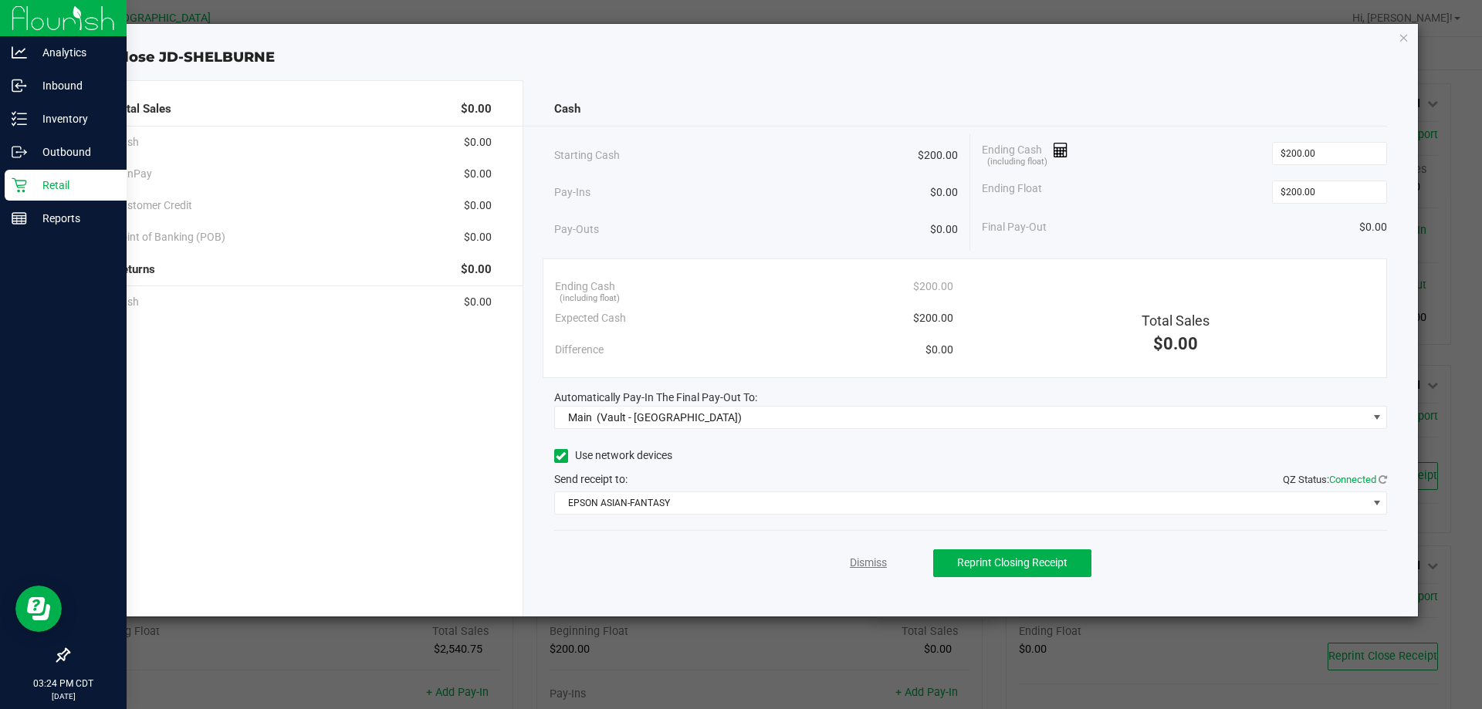
click at [875, 562] on link "Dismiss" at bounding box center [868, 563] width 37 height 16
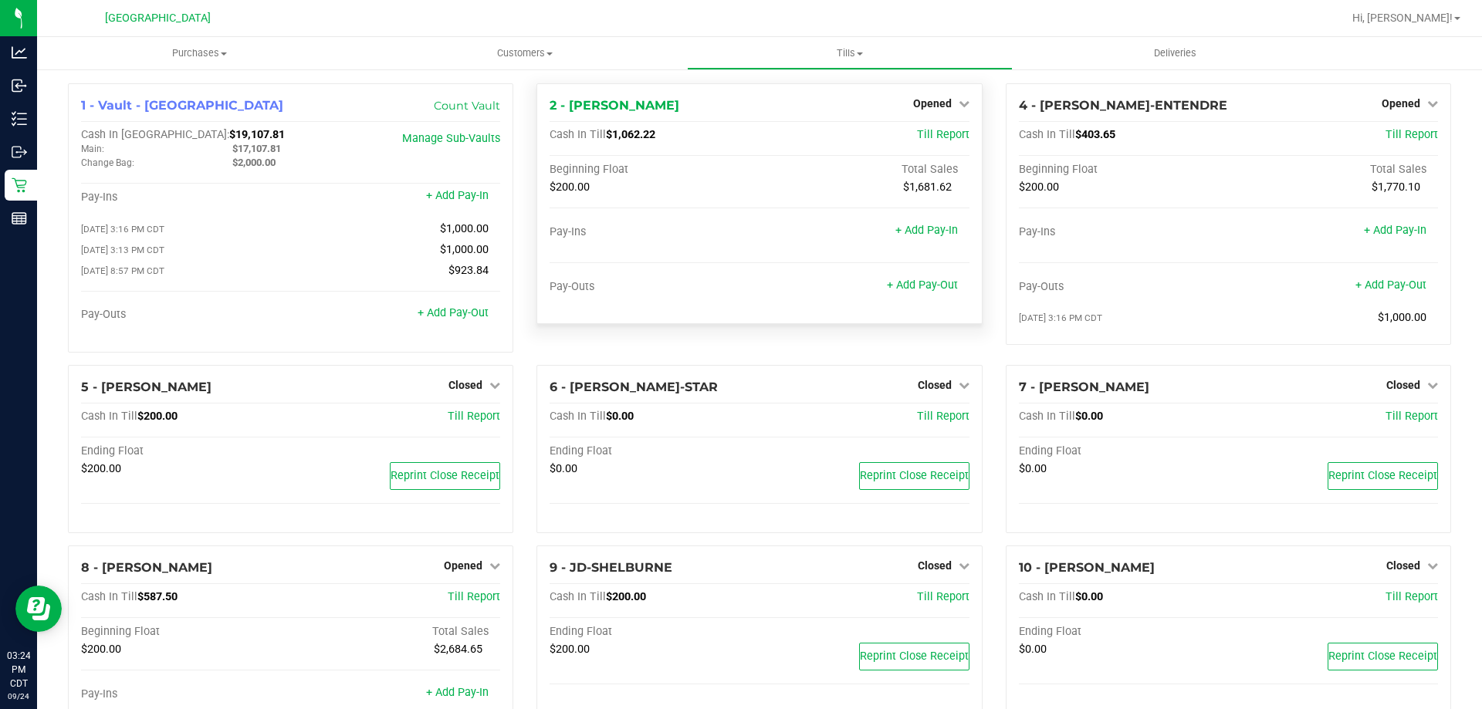
scroll to position [77, 0]
